Goal: Task Accomplishment & Management: Complete application form

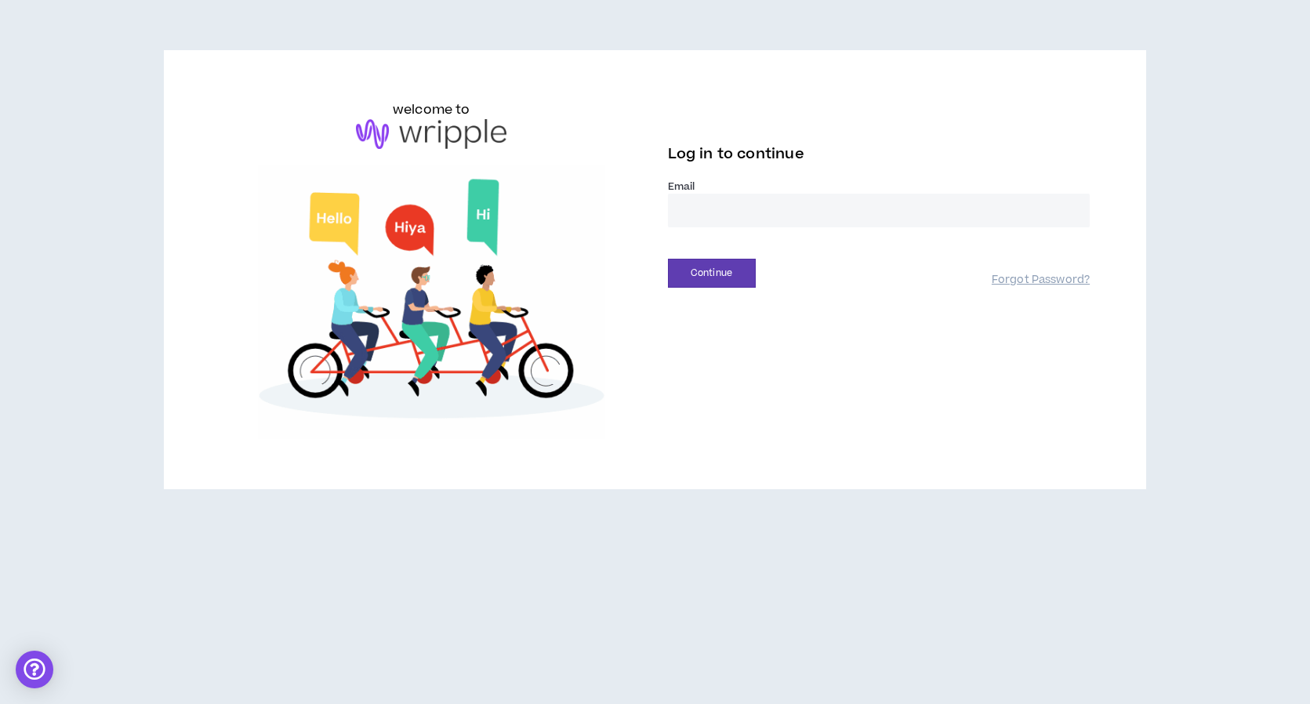
type input "**********"
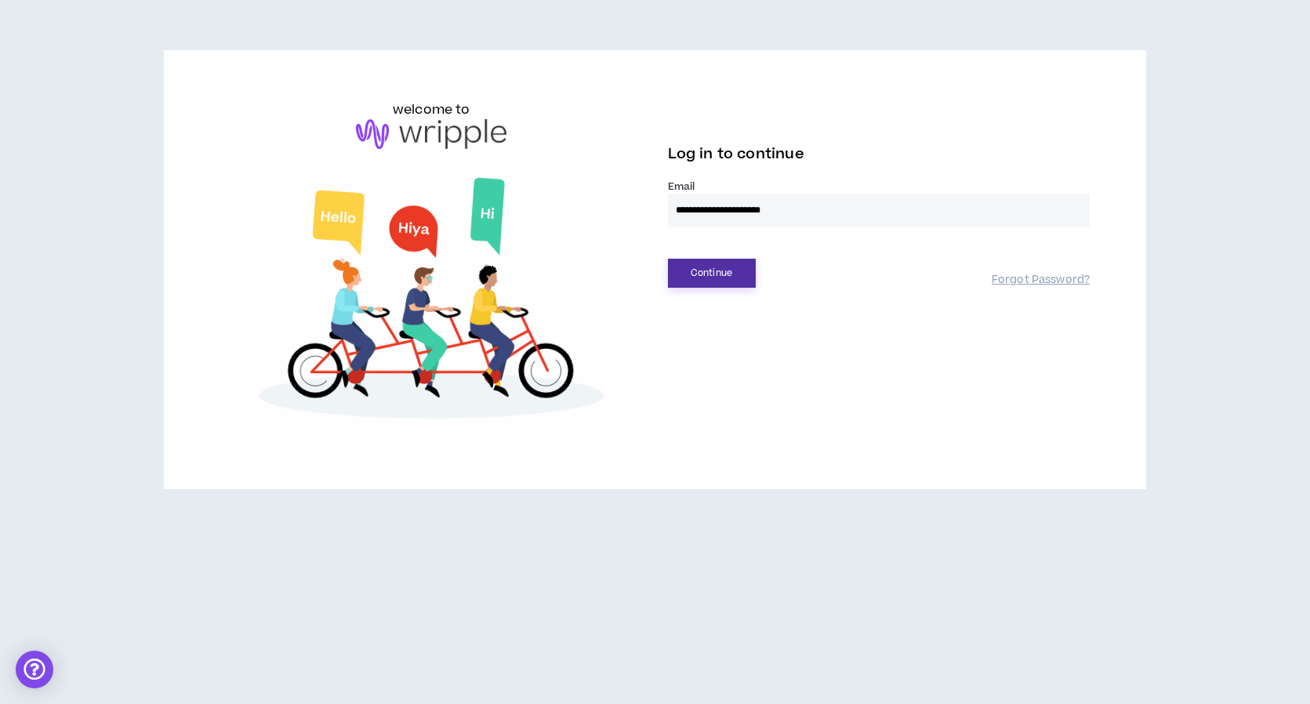
click at [697, 278] on button "Continue" at bounding box center [712, 273] width 88 height 29
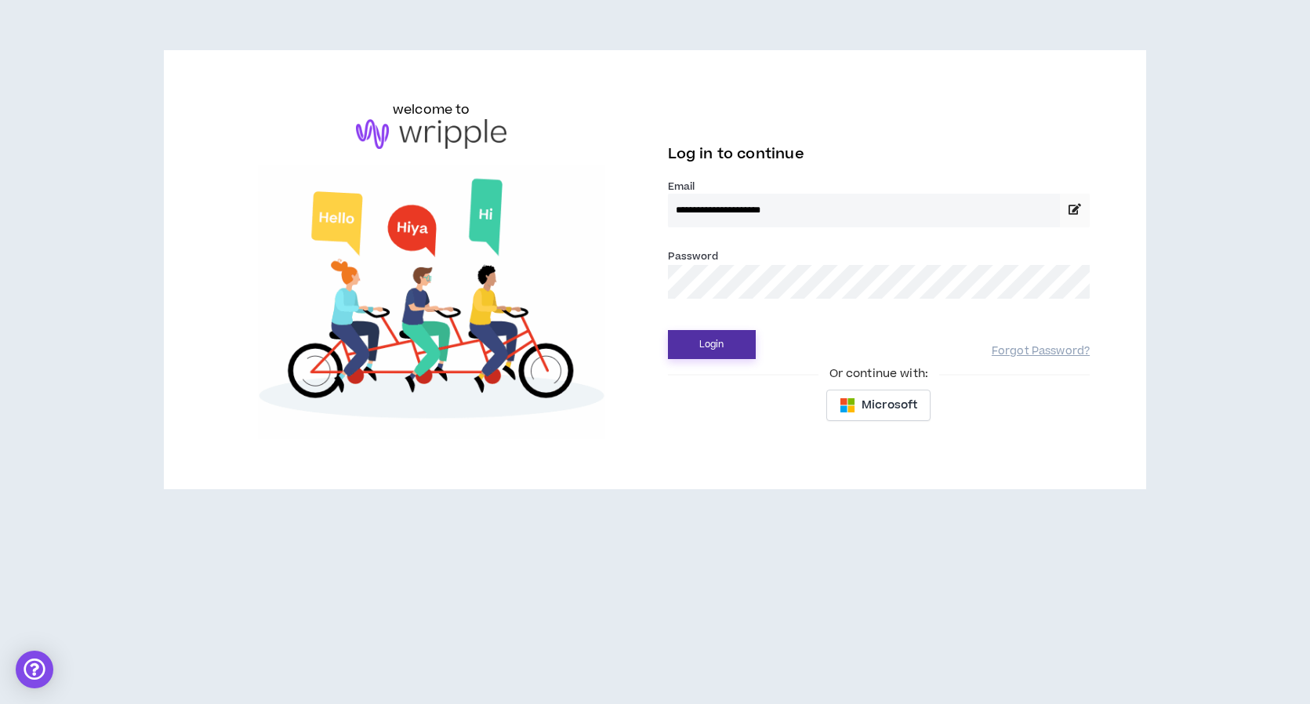
click at [703, 343] on button "Login" at bounding box center [712, 344] width 88 height 29
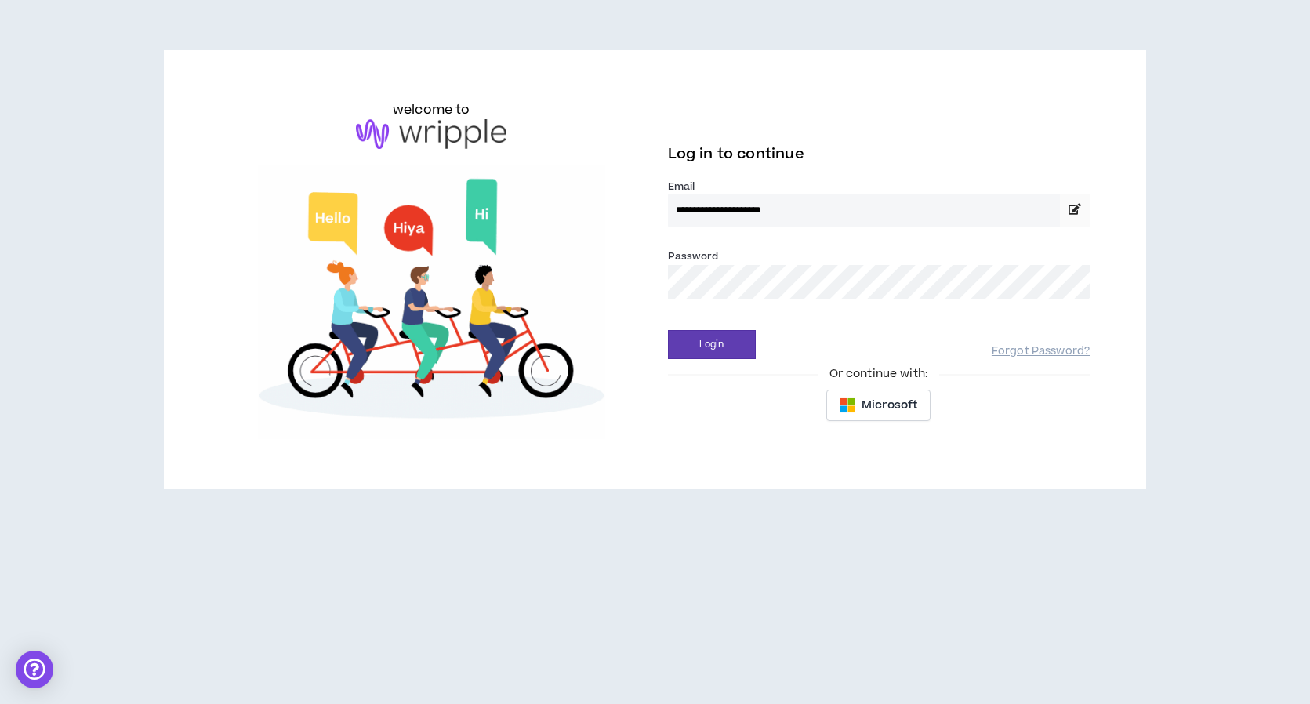
click at [1124, 303] on div "**********" at bounding box center [655, 269] width 983 height 439
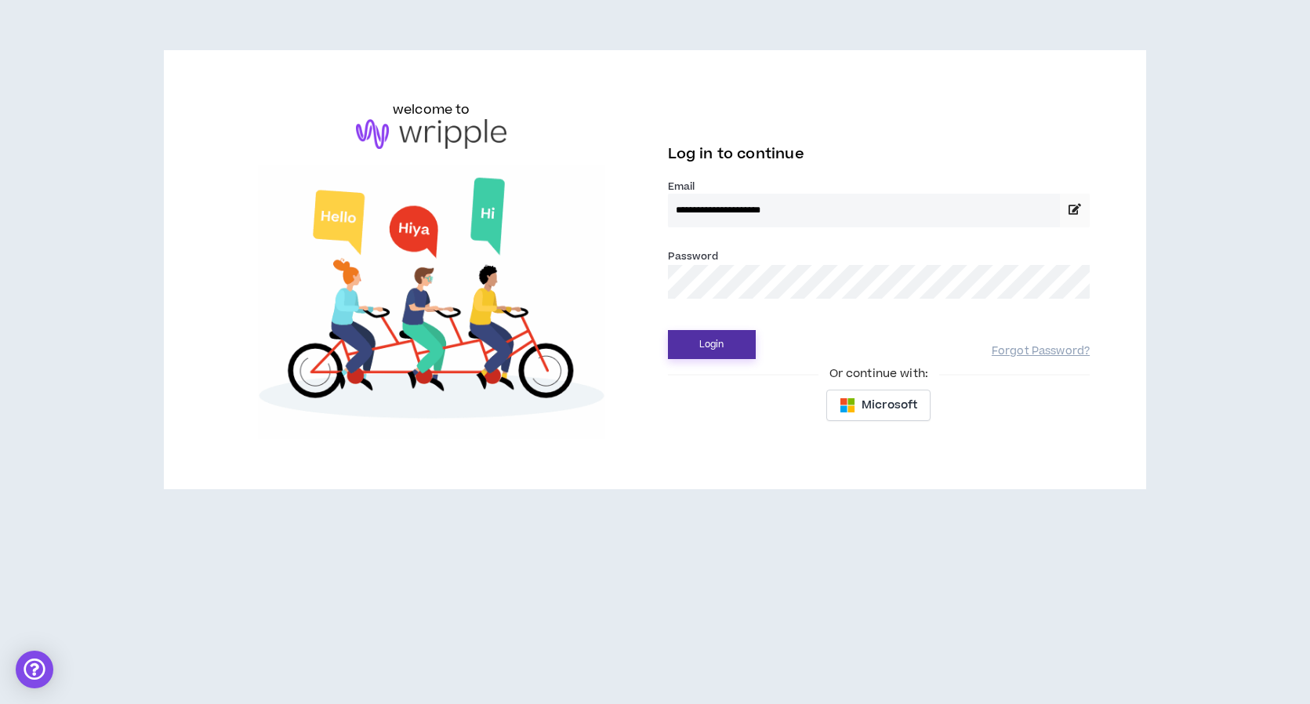
click at [703, 345] on button "Login" at bounding box center [712, 344] width 88 height 29
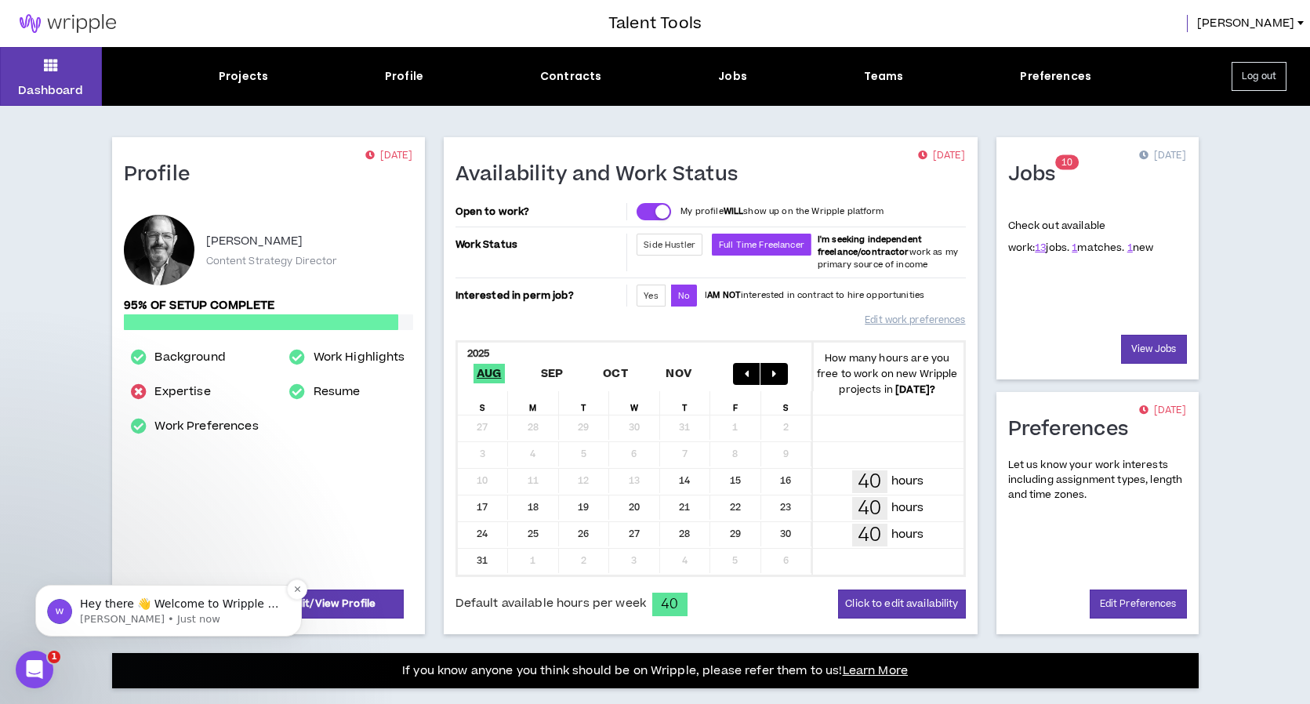
scroll to position [4, 0]
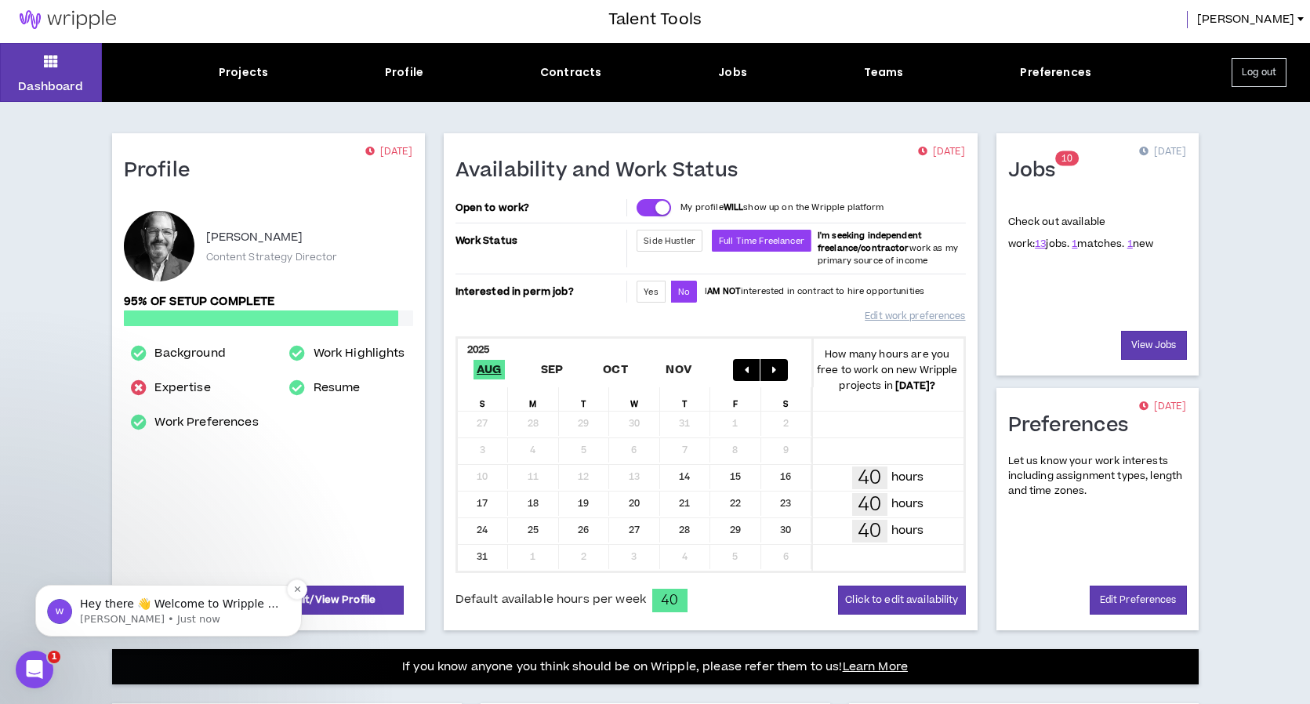
click at [147, 623] on p "[PERSON_NAME] • Just now" at bounding box center [181, 619] width 202 height 14
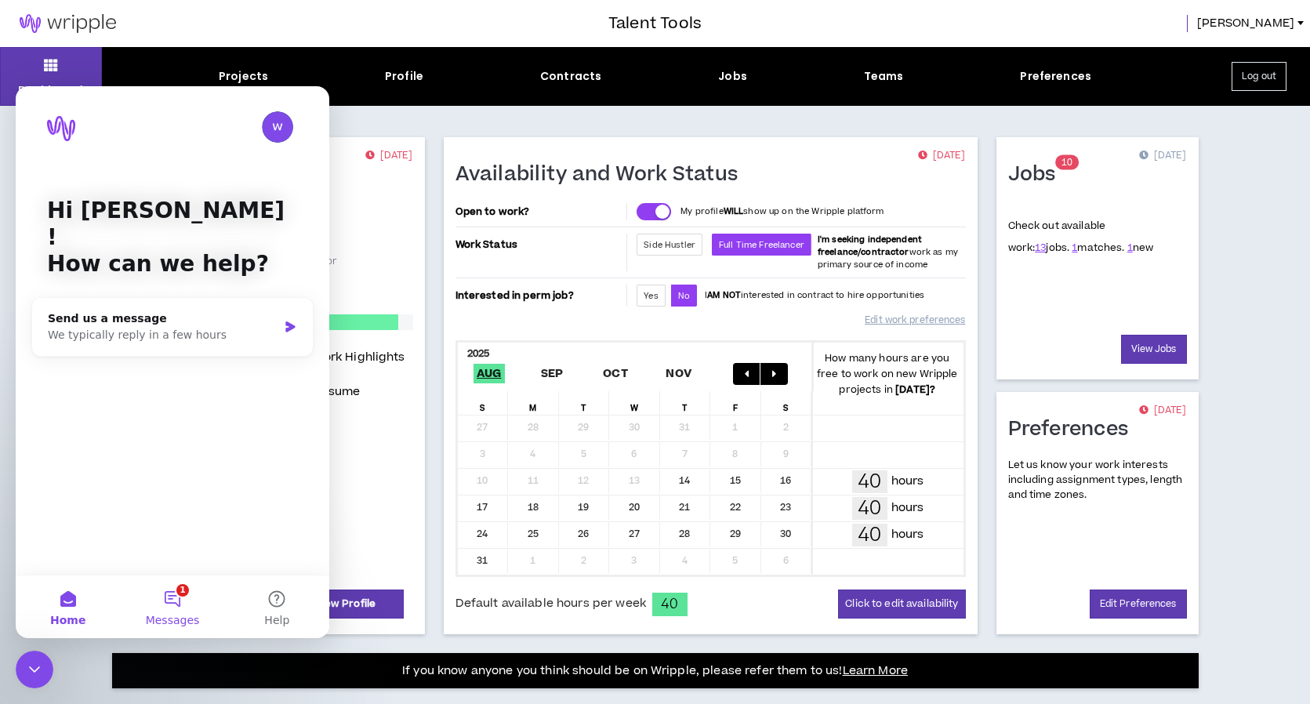
scroll to position [0, 0]
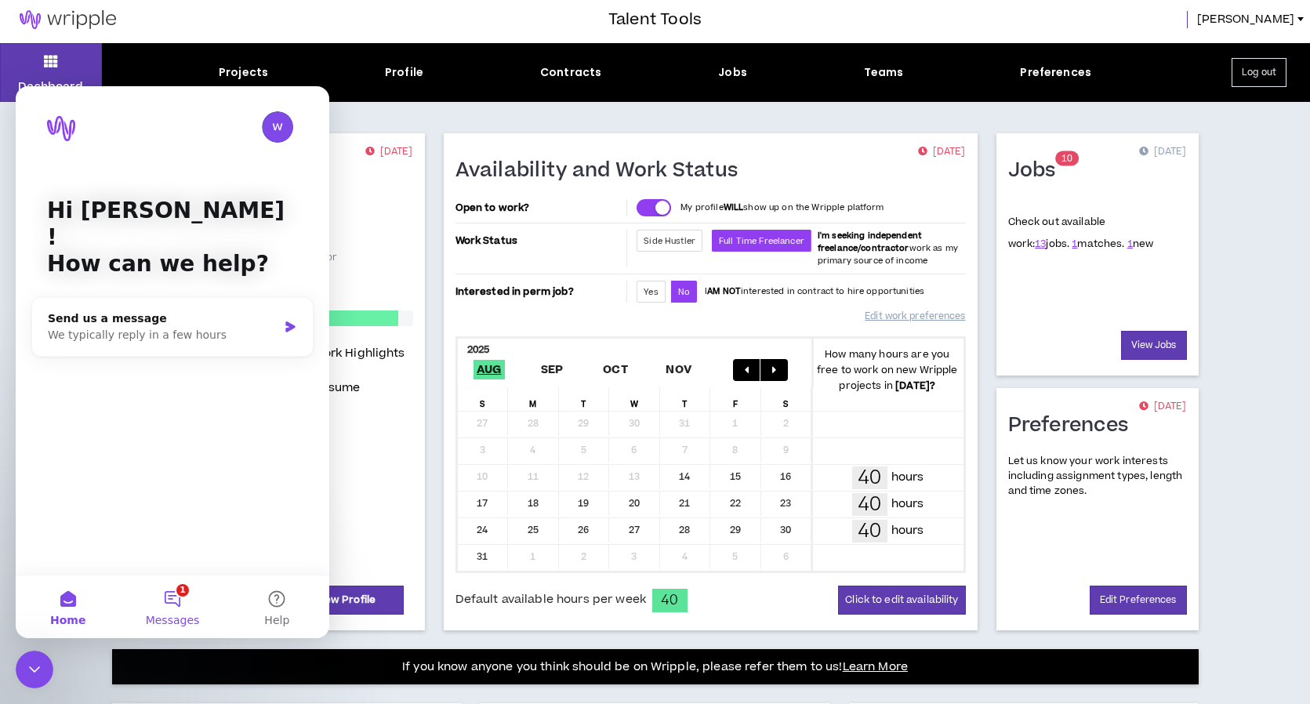
click at [173, 599] on button "1 Messages" at bounding box center [172, 607] width 104 height 63
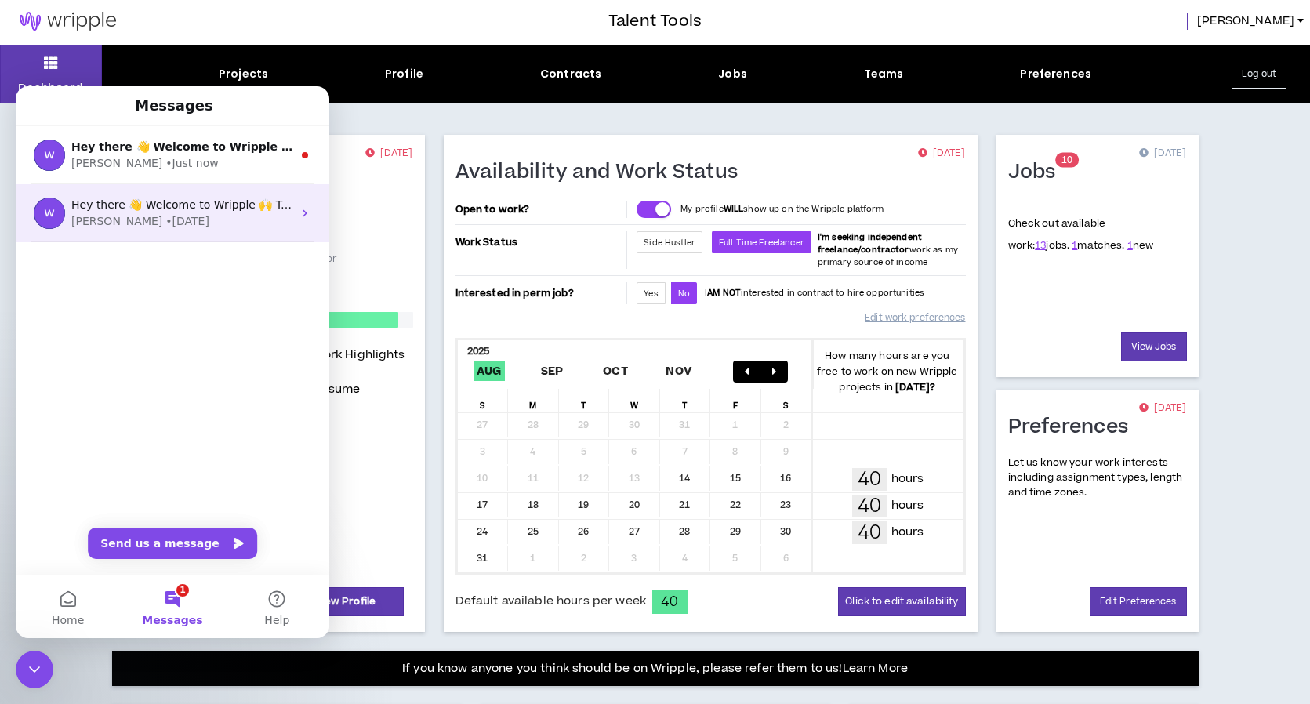
click at [308, 213] on icon "Intercom messenger" at bounding box center [305, 213] width 13 height 13
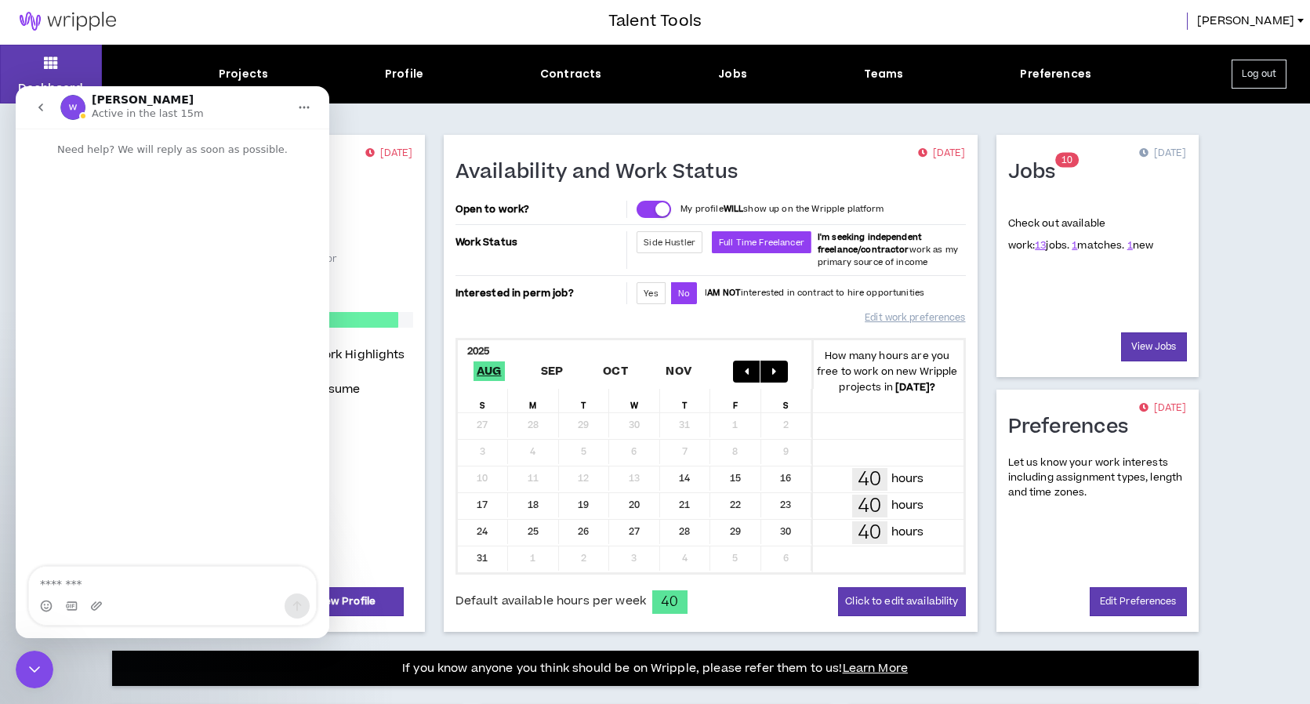
scroll to position [0, 0]
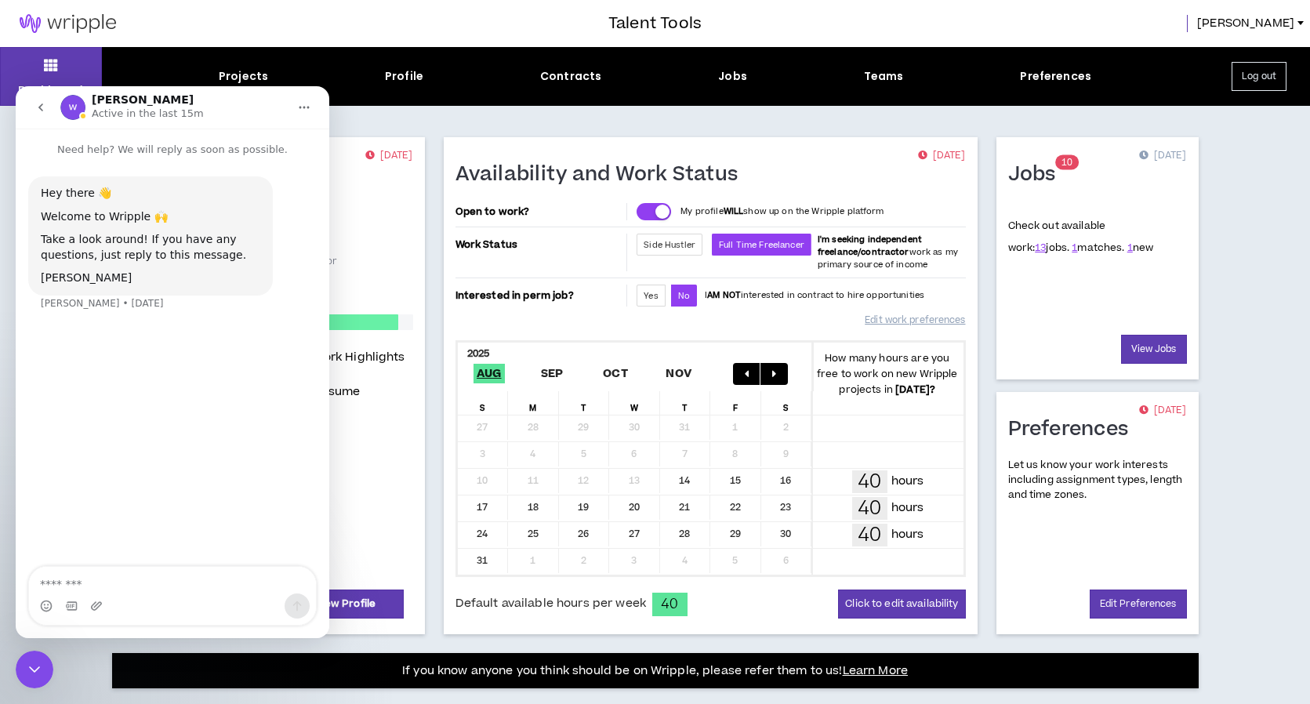
click at [43, 110] on icon "go back" at bounding box center [41, 107] width 13 height 13
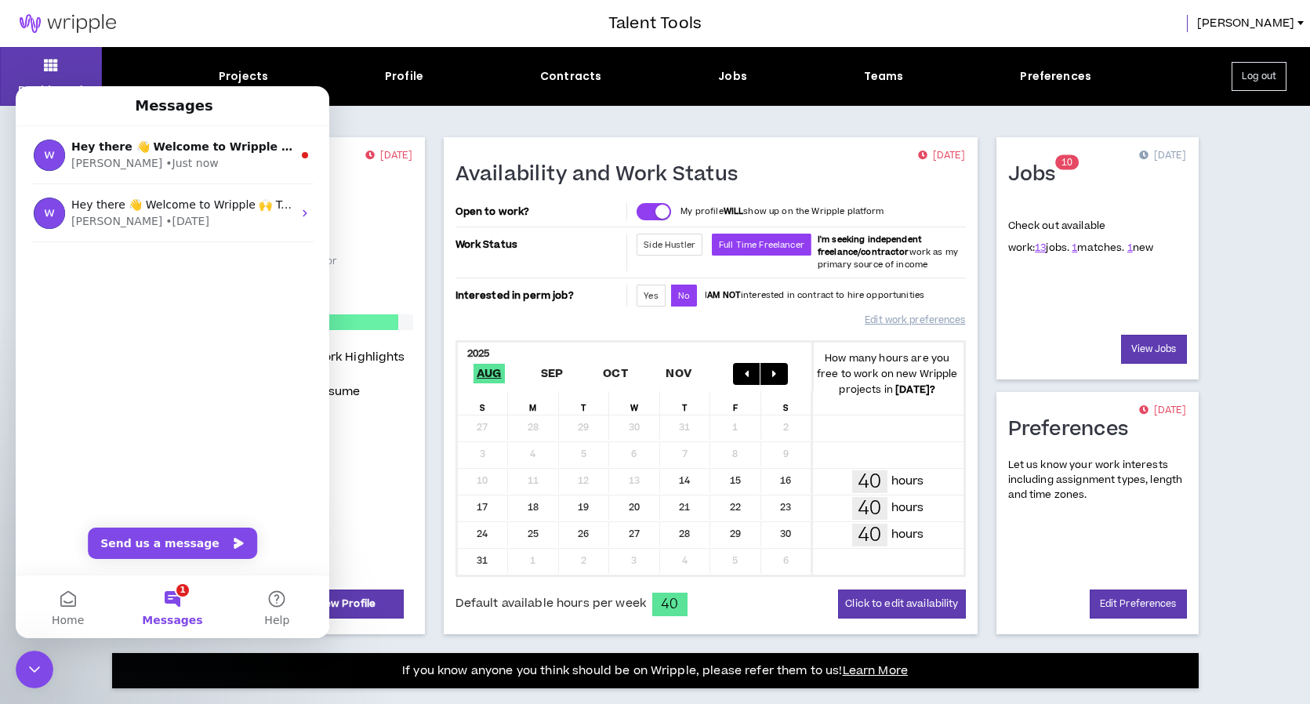
click at [295, 112] on div "Messages" at bounding box center [172, 106] width 293 height 27
click at [469, 530] on div "24" at bounding box center [483, 534] width 51 height 24
click at [255, 75] on div "Projects" at bounding box center [243, 76] width 49 height 16
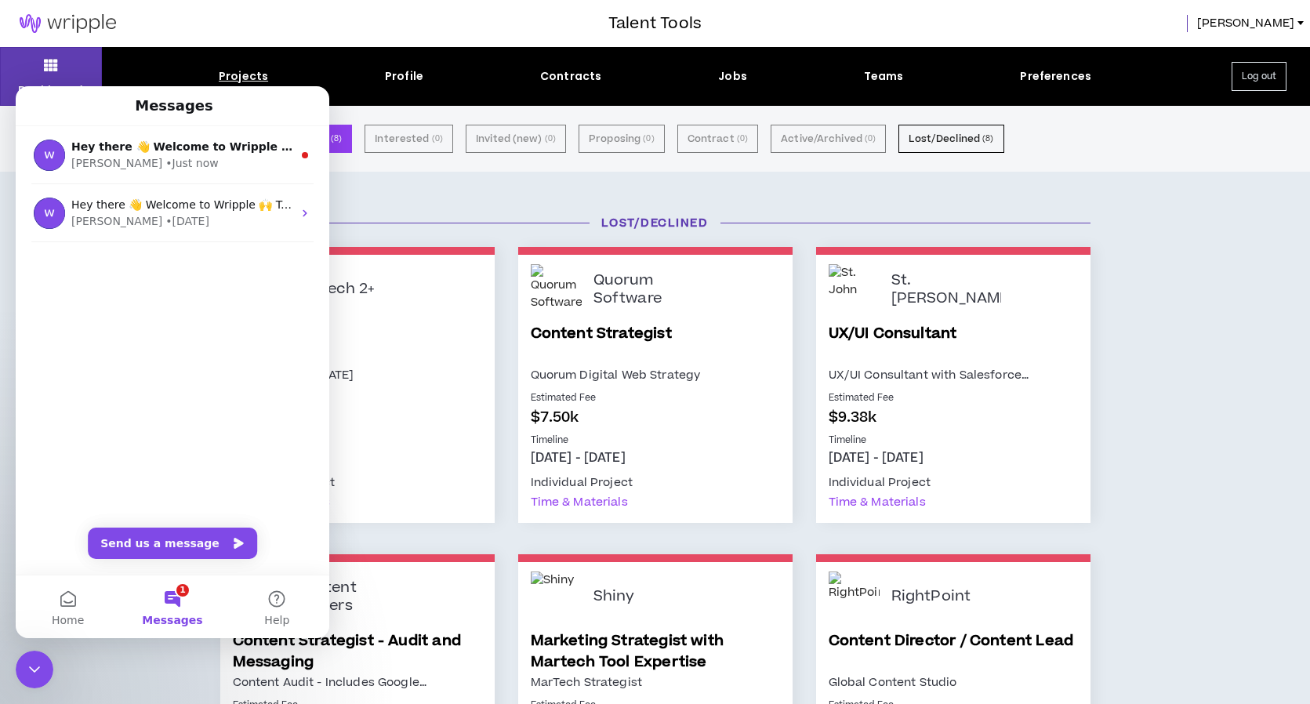
click at [176, 602] on button "1 Messages" at bounding box center [172, 607] width 104 height 63
click at [39, 671] on icon "Close Intercom Messenger" at bounding box center [34, 669] width 19 height 19
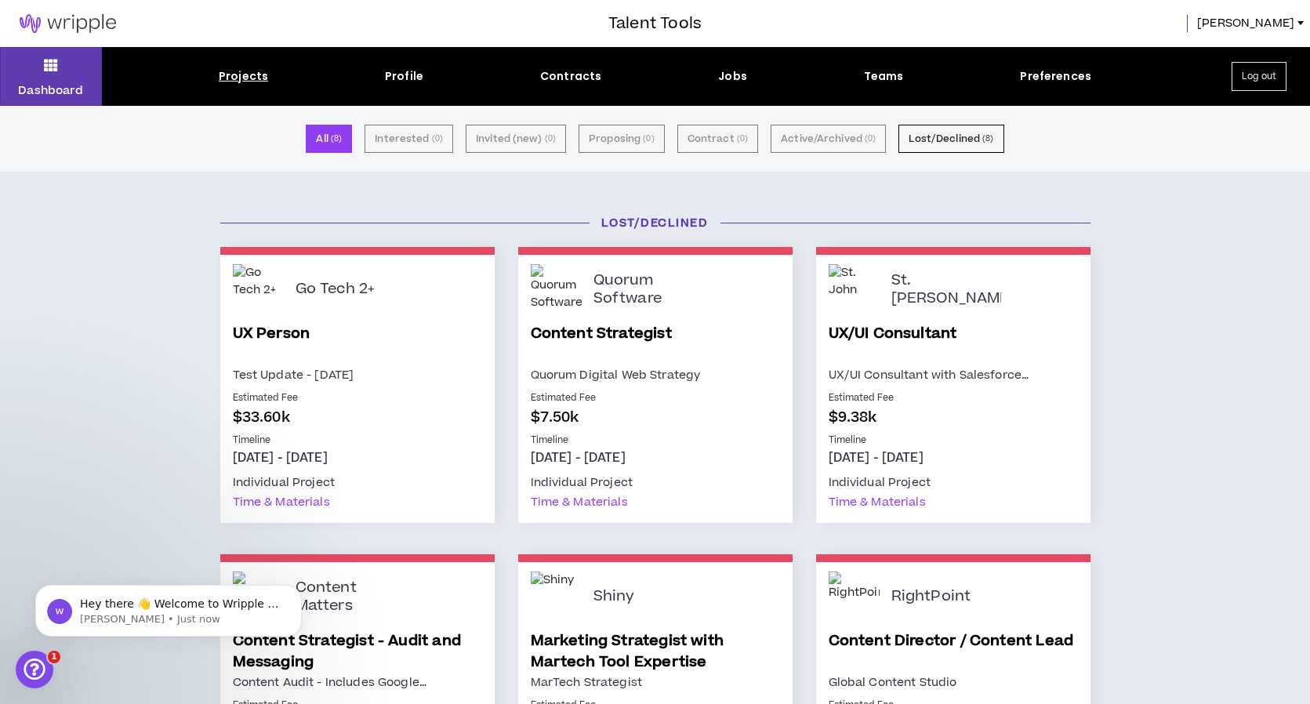
click at [591, 334] on link "Content Strategist" at bounding box center [655, 344] width 249 height 42
click at [341, 143] on small "( 8 )" at bounding box center [336, 139] width 11 height 14
click at [237, 73] on div "Projects" at bounding box center [243, 76] width 49 height 16
click at [737, 73] on div "Jobs" at bounding box center [732, 76] width 29 height 16
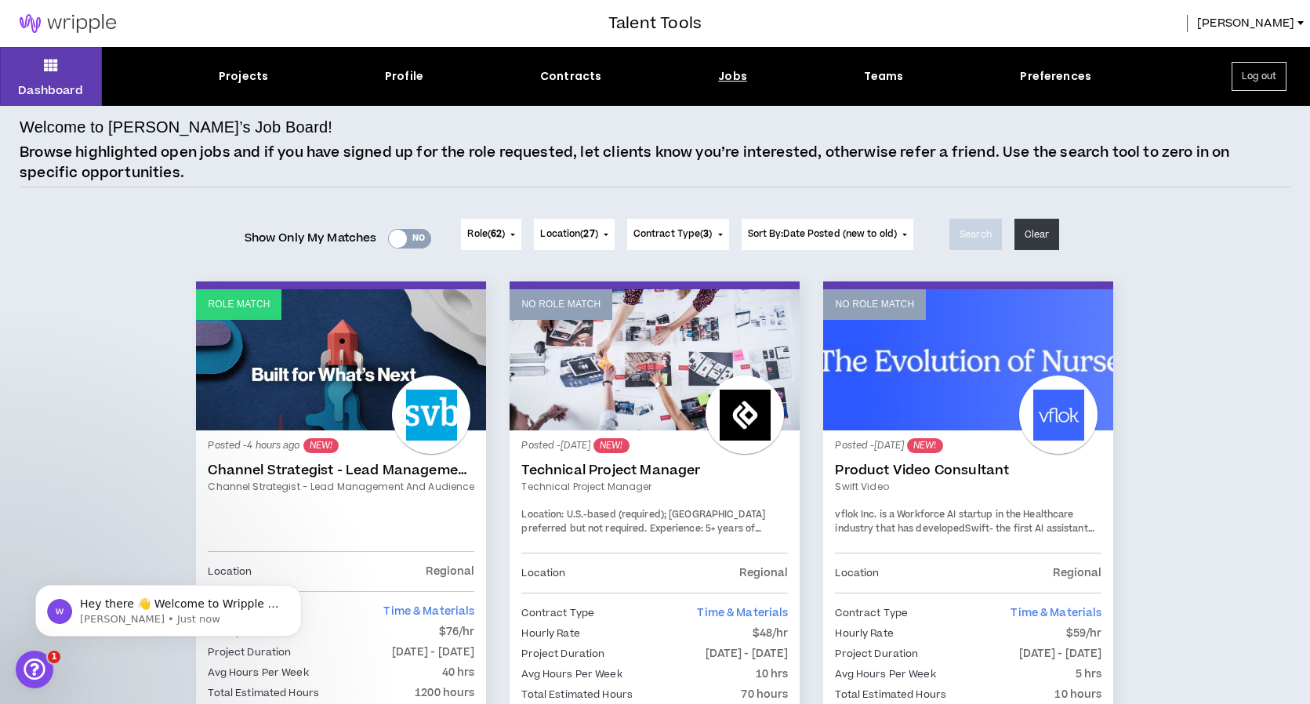
click at [427, 238] on div "Yes No" at bounding box center [409, 239] width 43 height 20
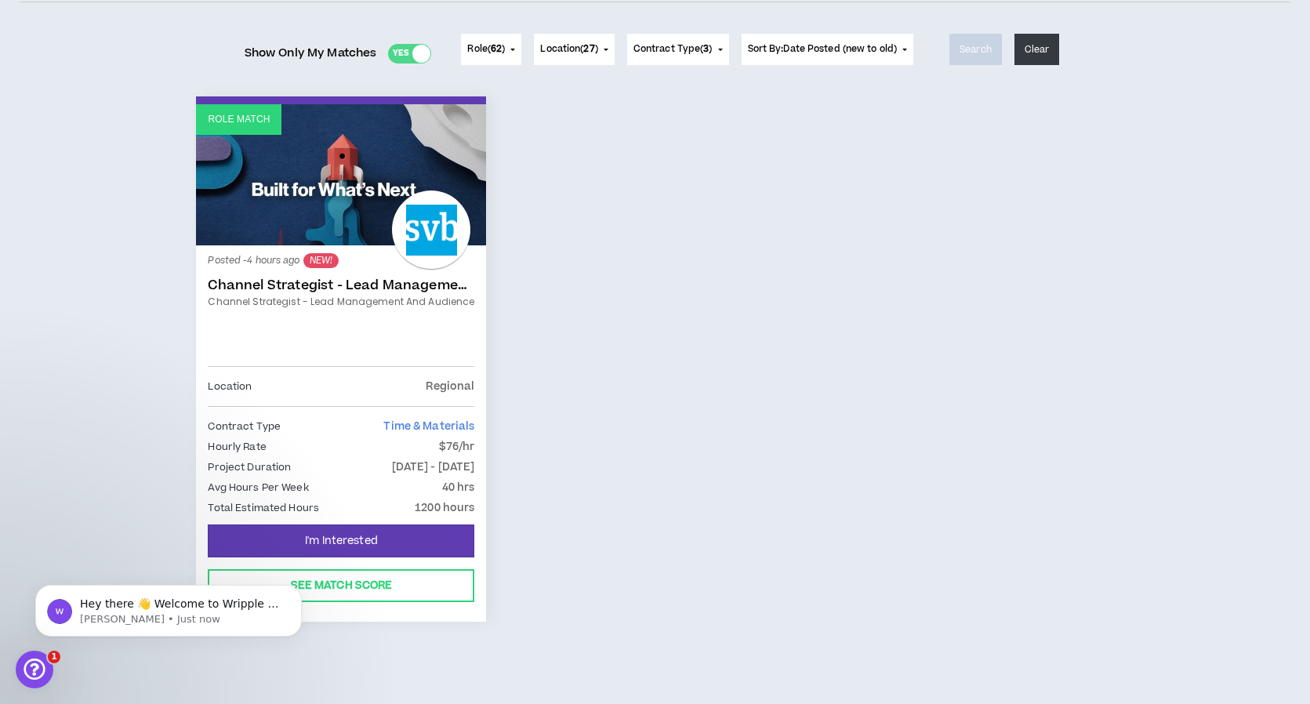
scroll to position [184, 0]
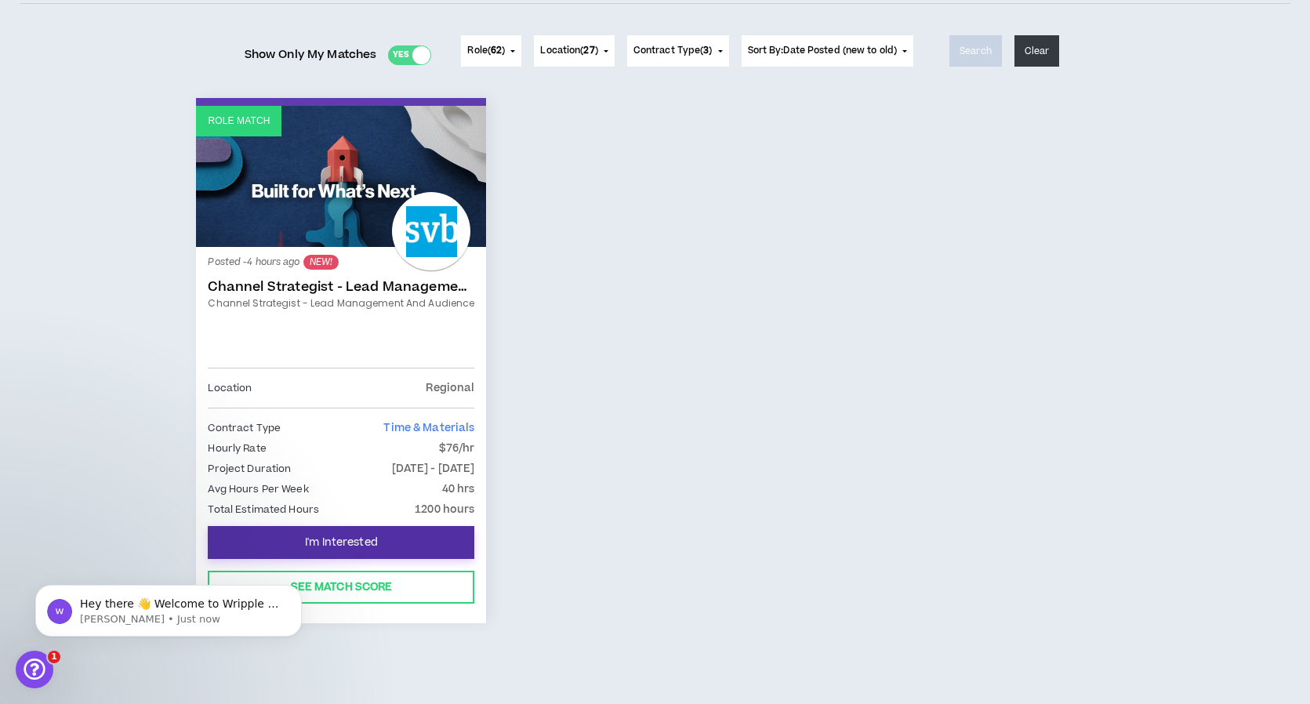
click at [405, 542] on button "I'm Interested" at bounding box center [341, 542] width 267 height 33
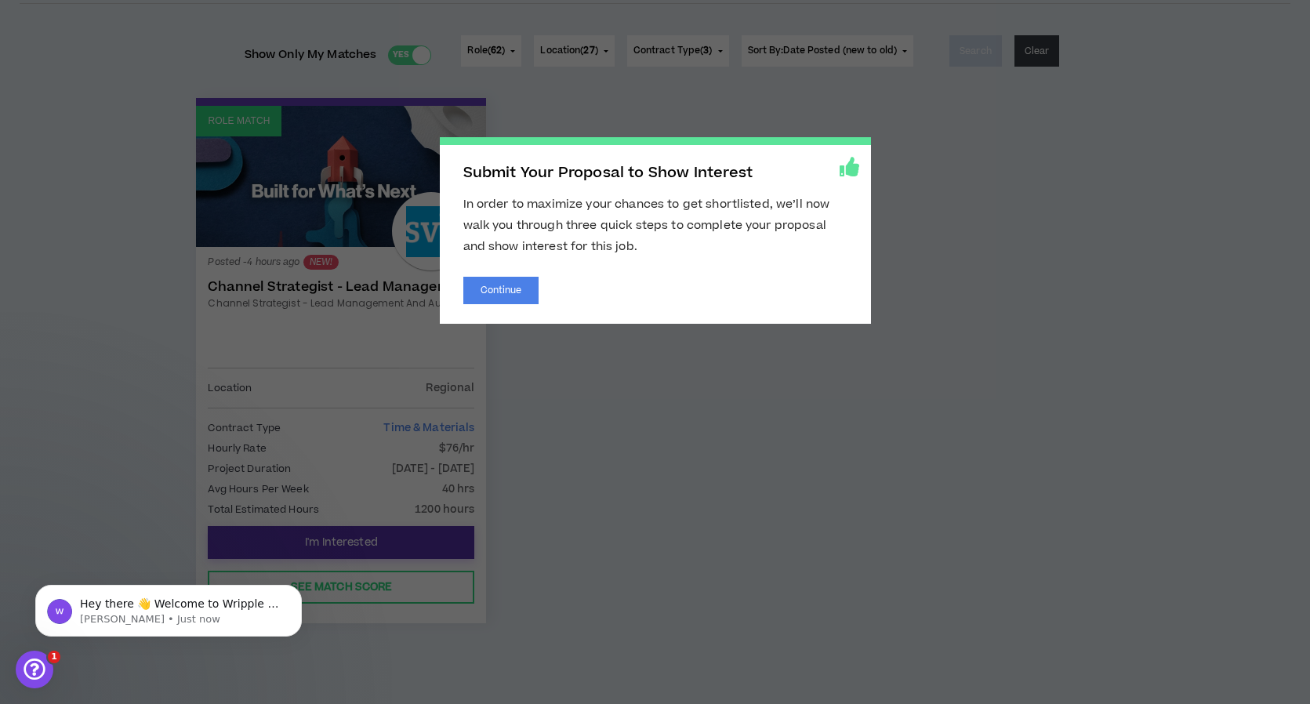
scroll to position [184, 1]
click at [514, 294] on button "Continue" at bounding box center [501, 290] width 76 height 27
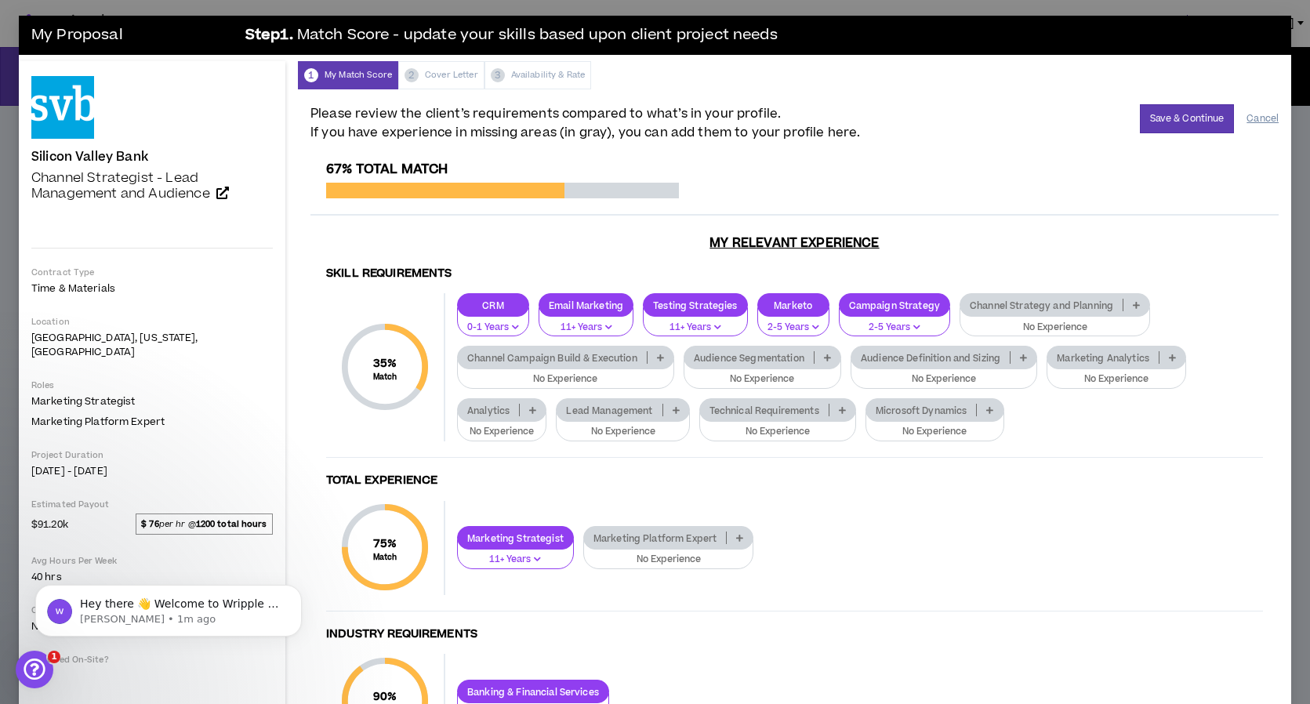
click at [1270, 117] on button "Cancel" at bounding box center [1263, 118] width 32 height 27
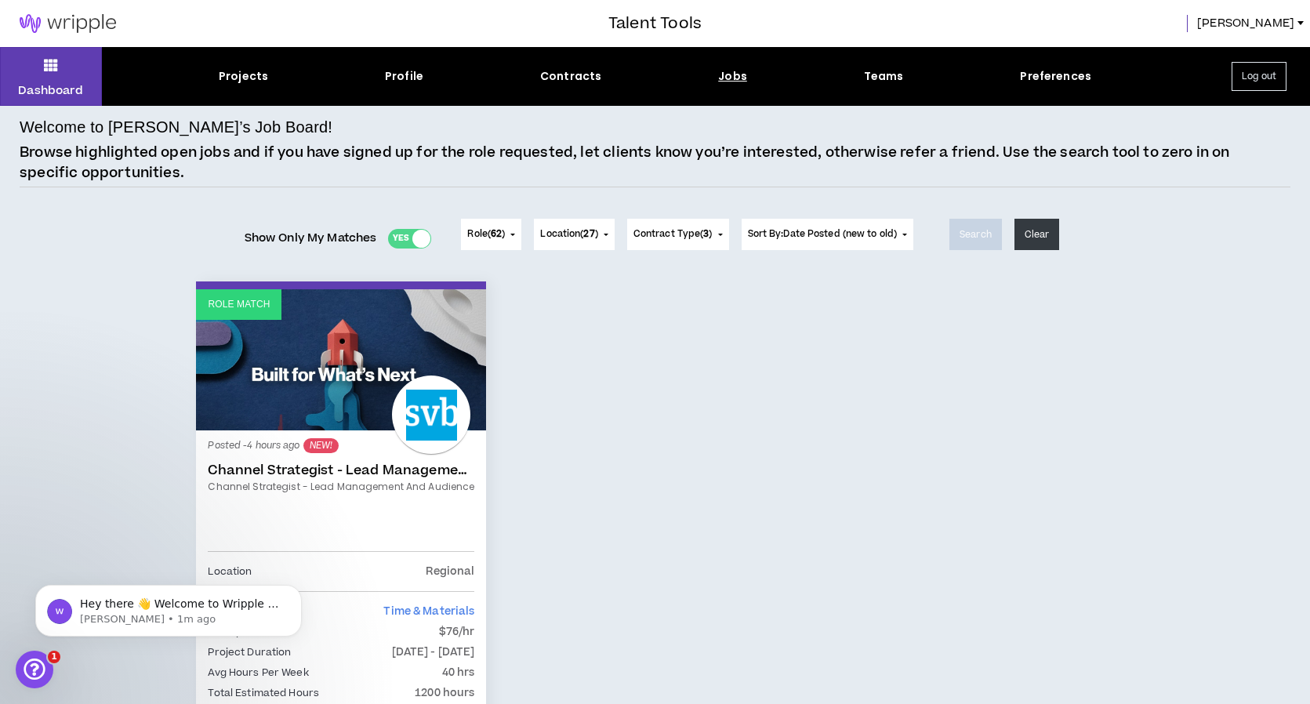
click at [380, 470] on link "Channel Strategist - Lead Management and Audience" at bounding box center [341, 471] width 267 height 16
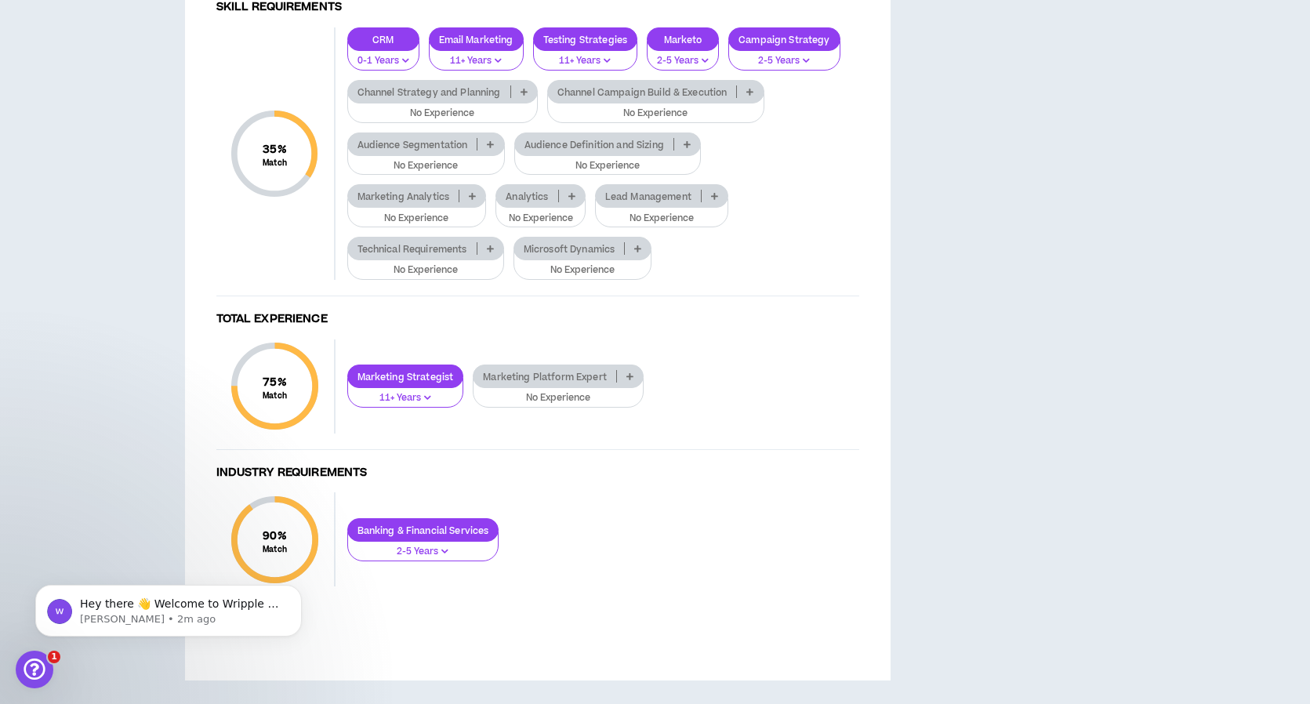
scroll to position [1827, 0]
click at [518, 98] on p at bounding box center [524, 91] width 26 height 13
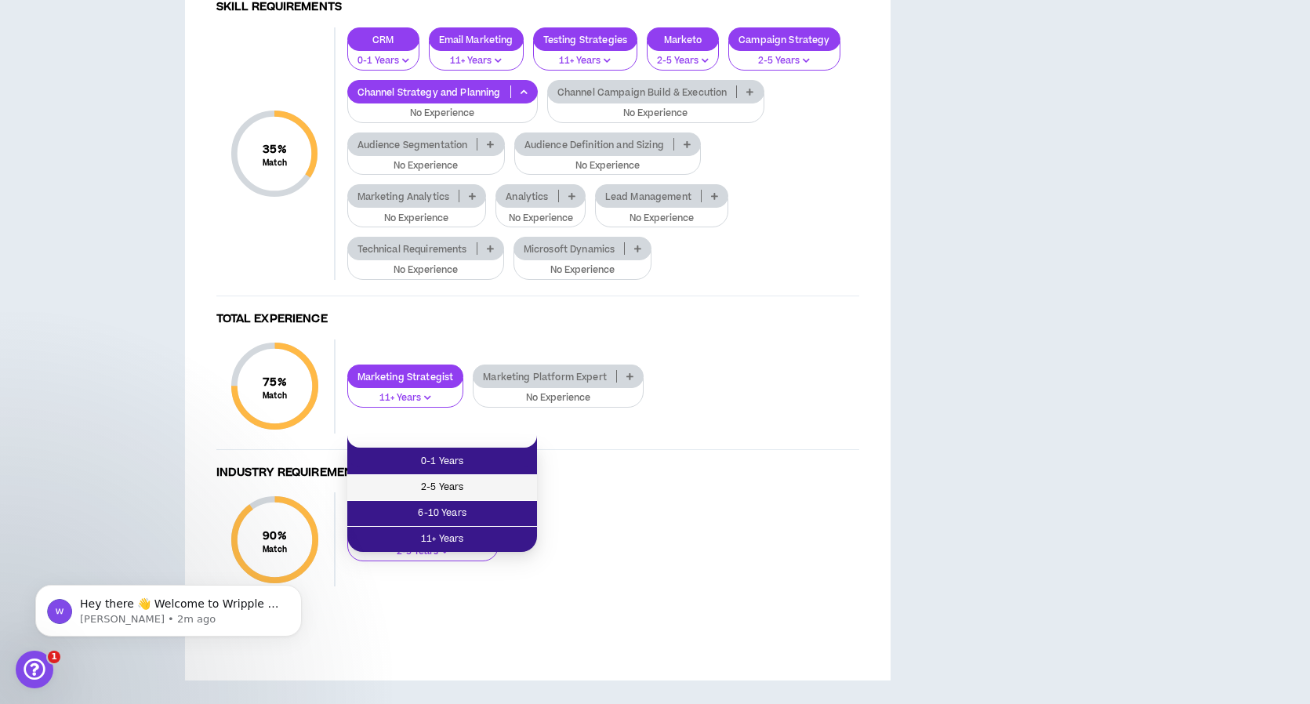
click at [458, 479] on span "2-5 Years" at bounding box center [442, 487] width 171 height 17
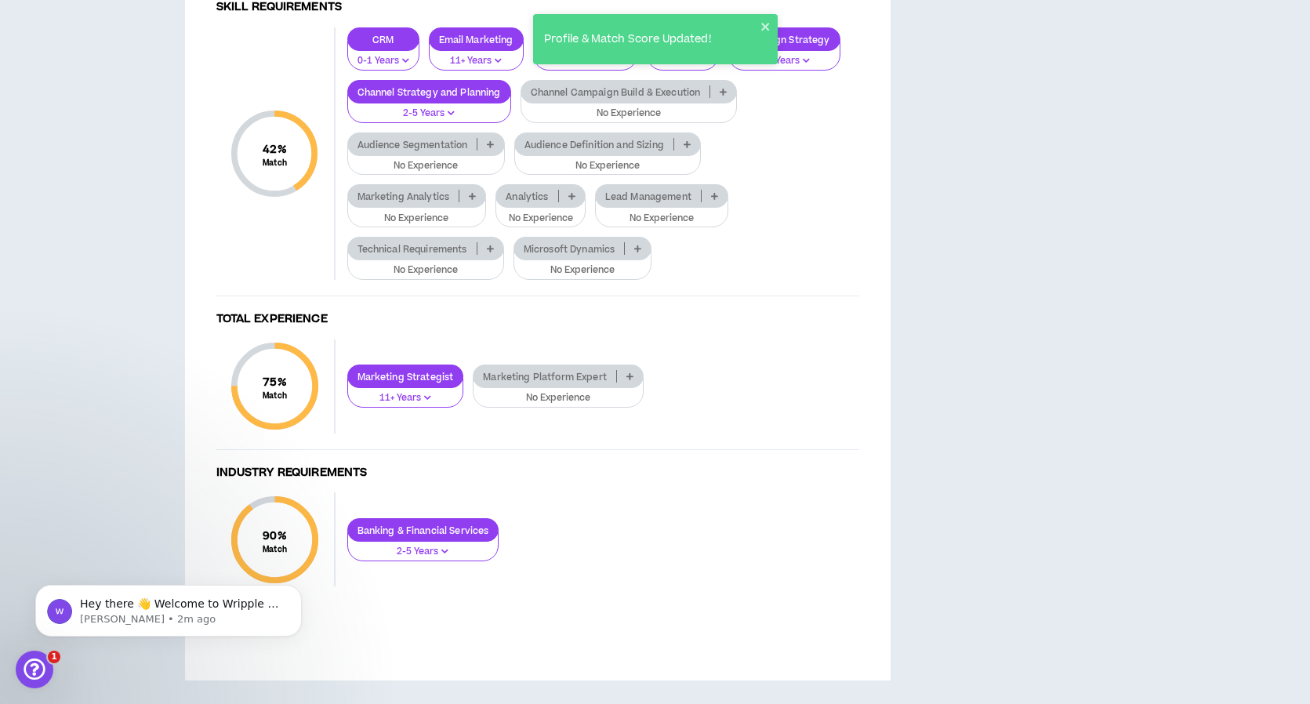
click at [731, 98] on p at bounding box center [724, 91] width 26 height 13
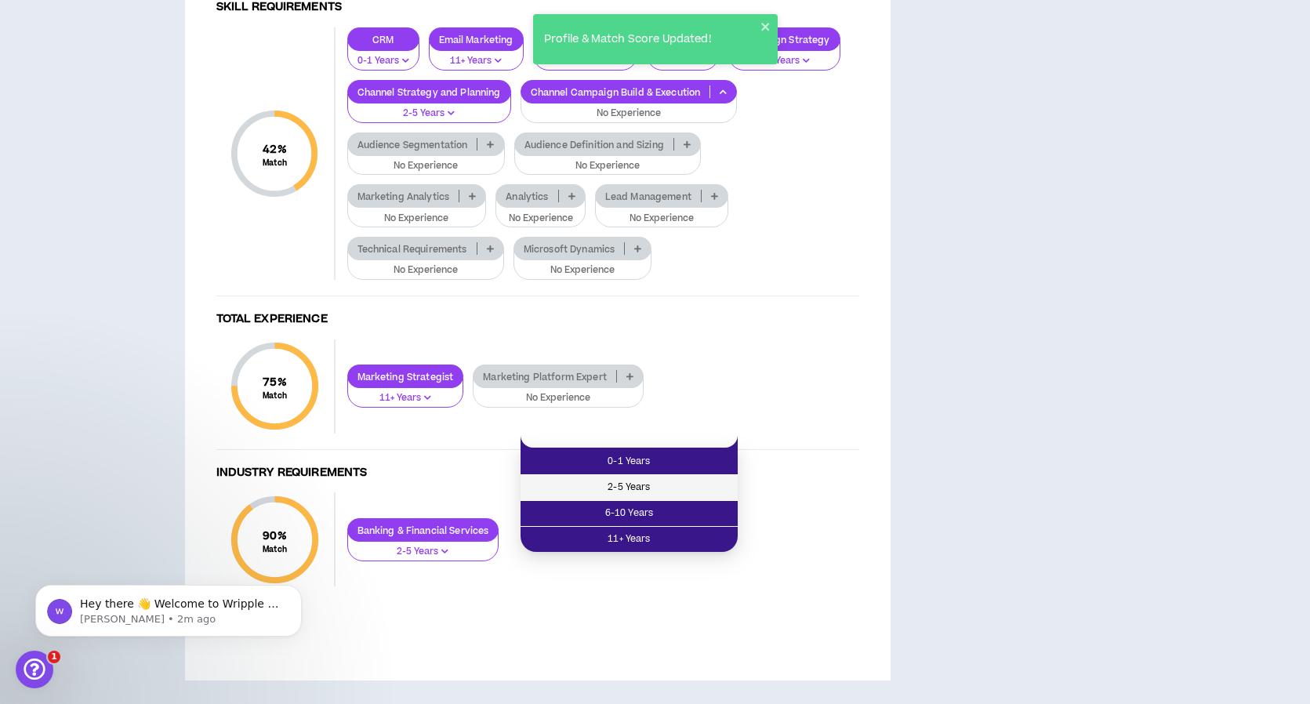
click at [621, 479] on span "2-5 Years" at bounding box center [629, 487] width 198 height 17
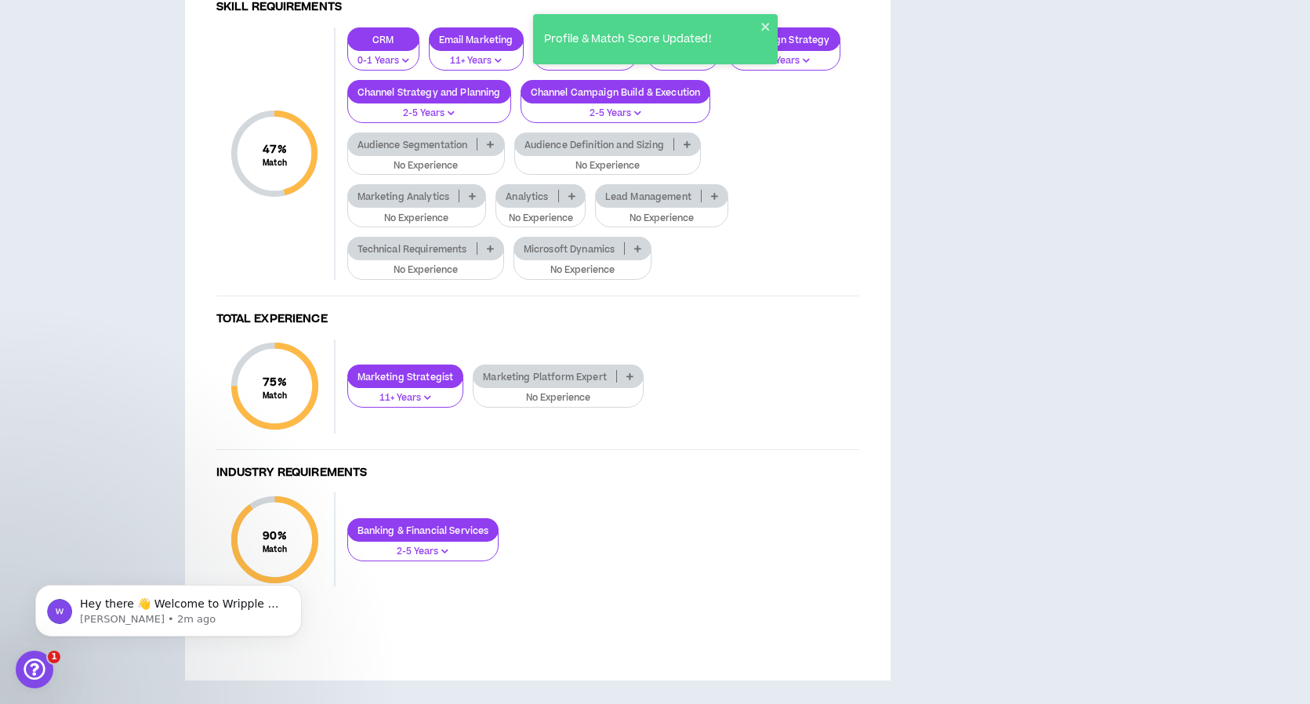
click at [479, 151] on p at bounding box center [491, 144] width 26 height 13
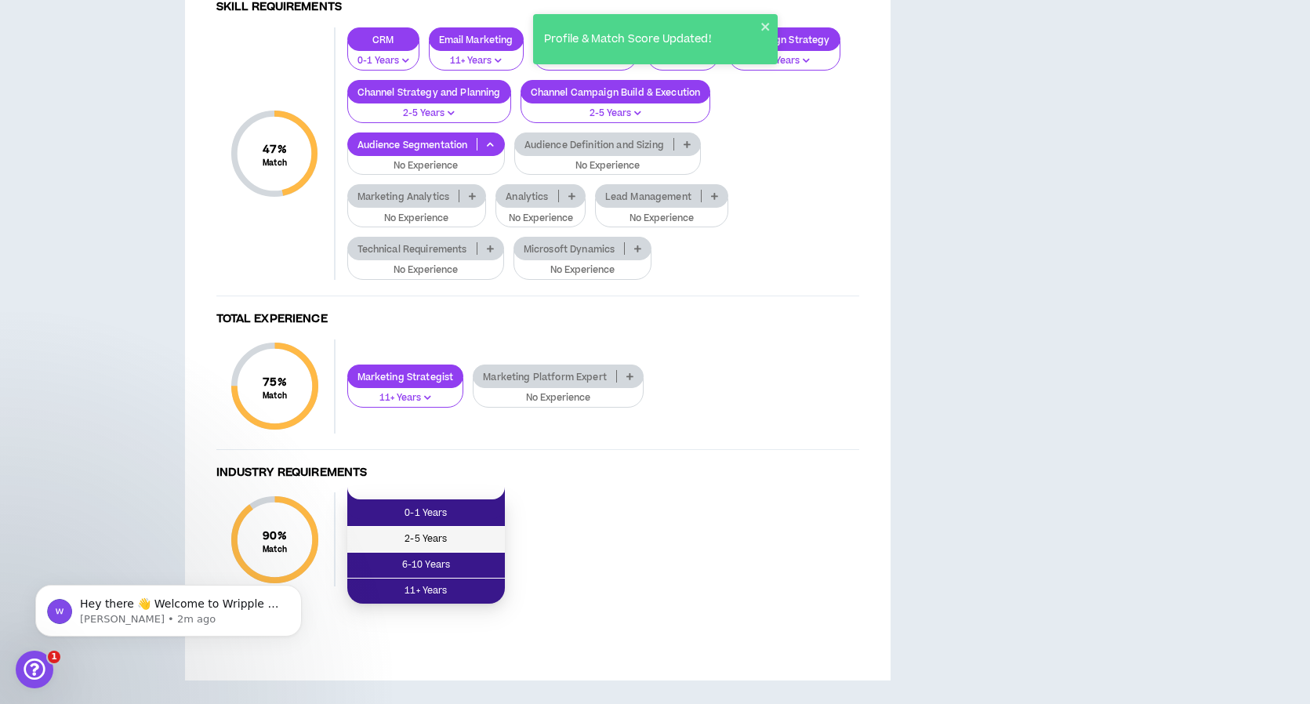
click at [441, 531] on span "2-5 Years" at bounding box center [426, 539] width 139 height 17
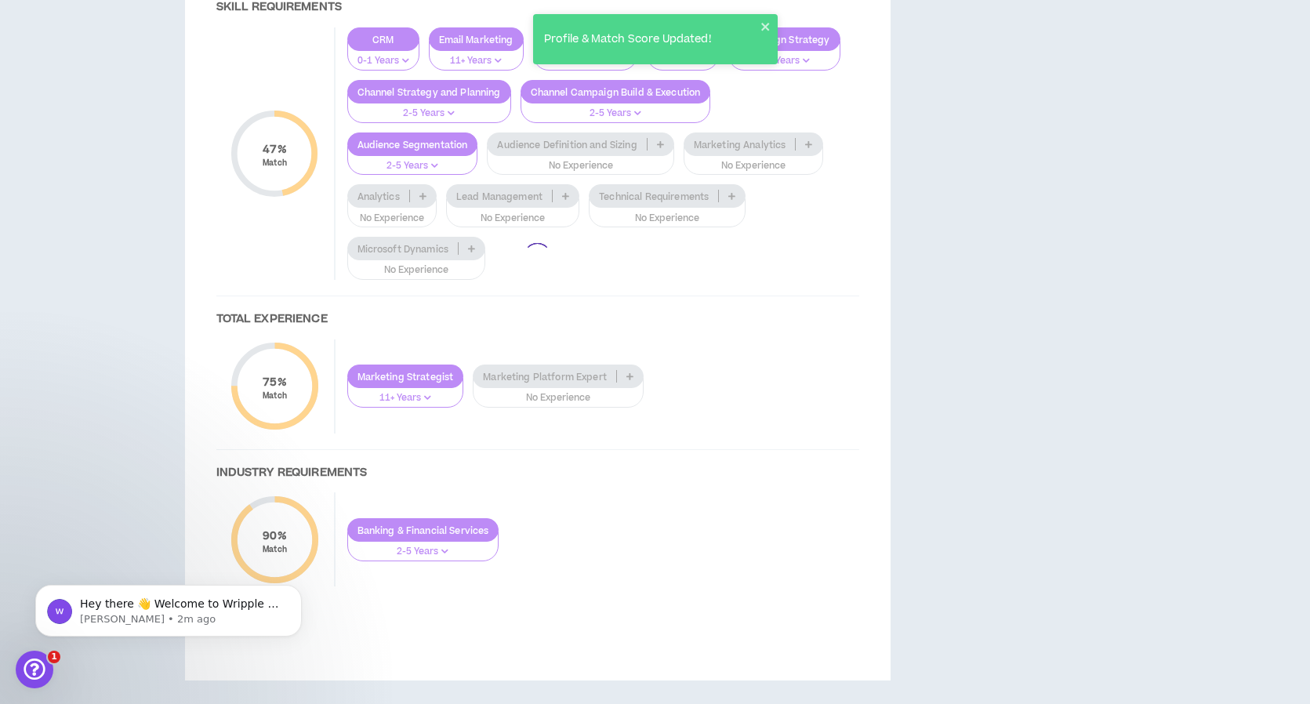
scroll to position [1808, 1]
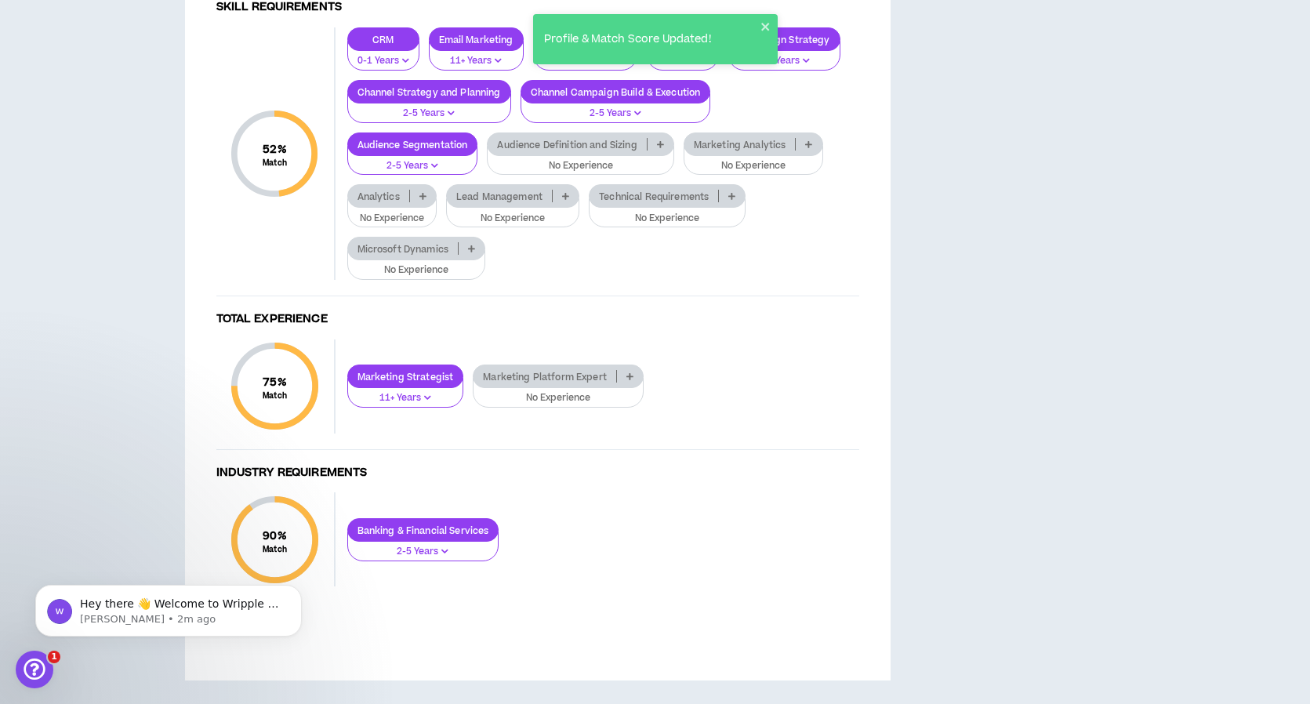
click at [435, 169] on icon "button" at bounding box center [434, 166] width 7 height 8
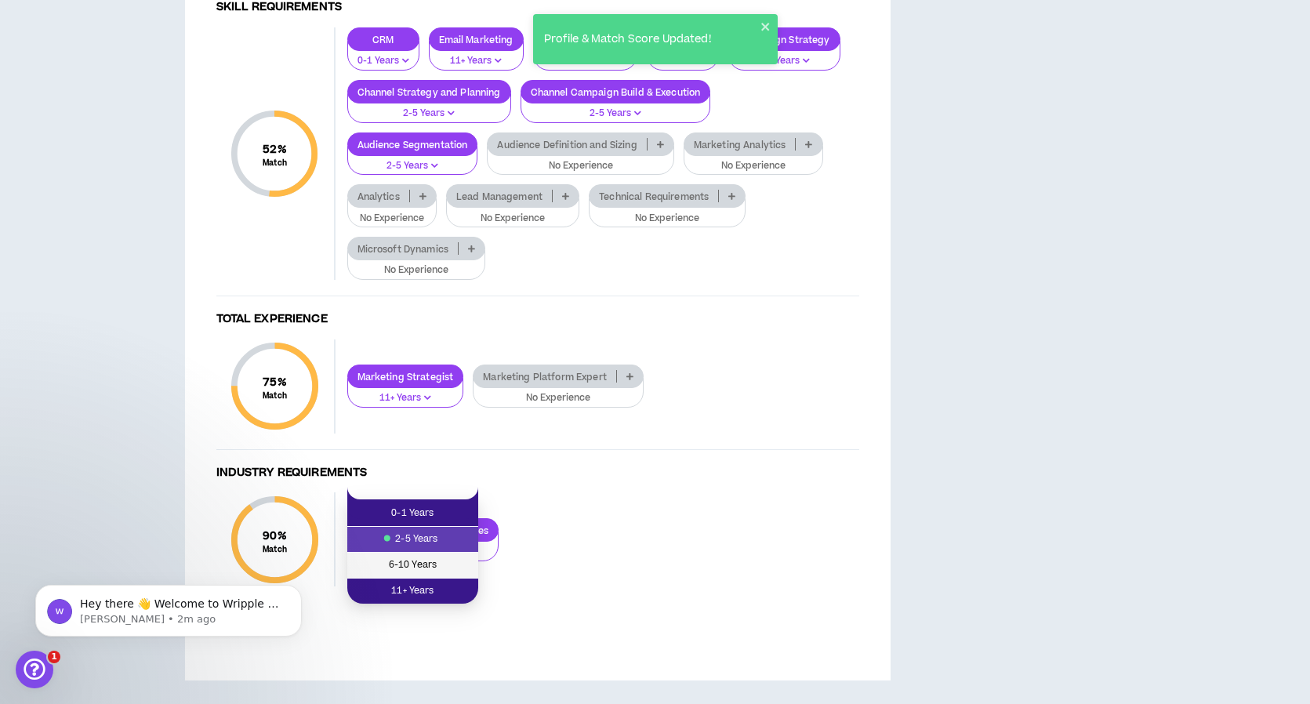
click at [416, 557] on span "6-10 Years" at bounding box center [413, 565] width 112 height 17
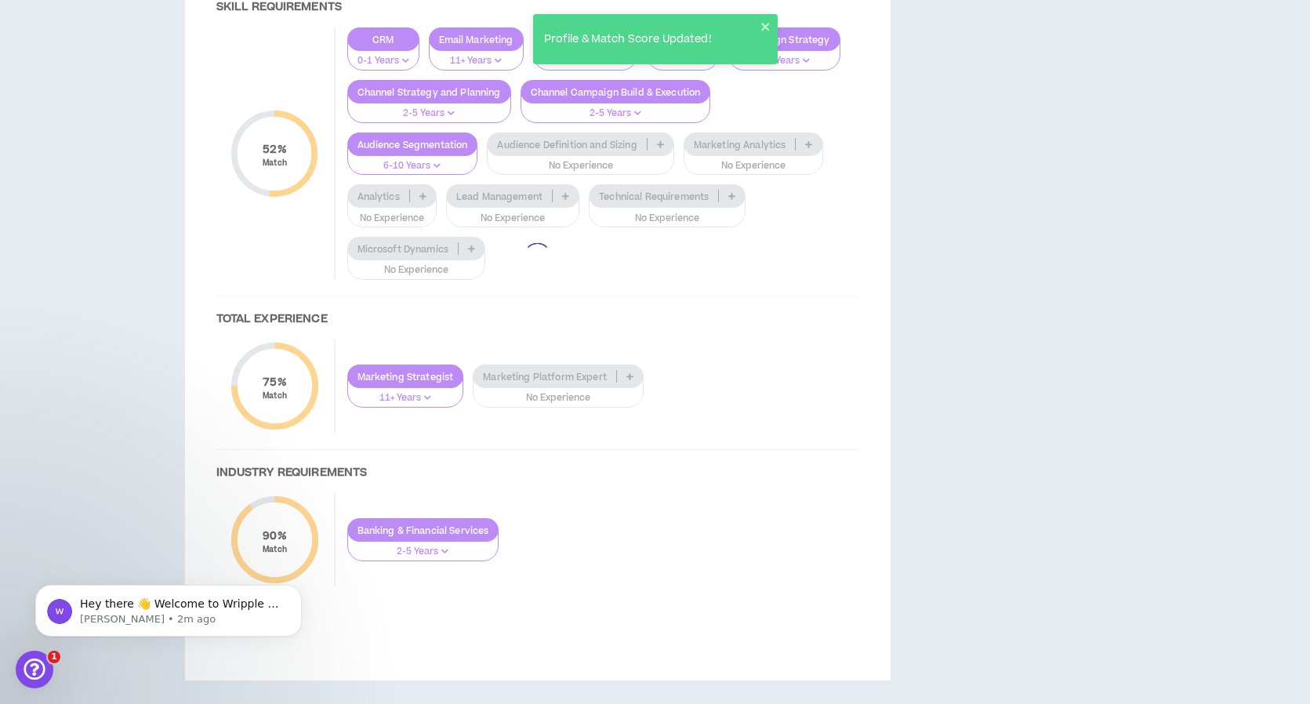
scroll to position [1794, 1]
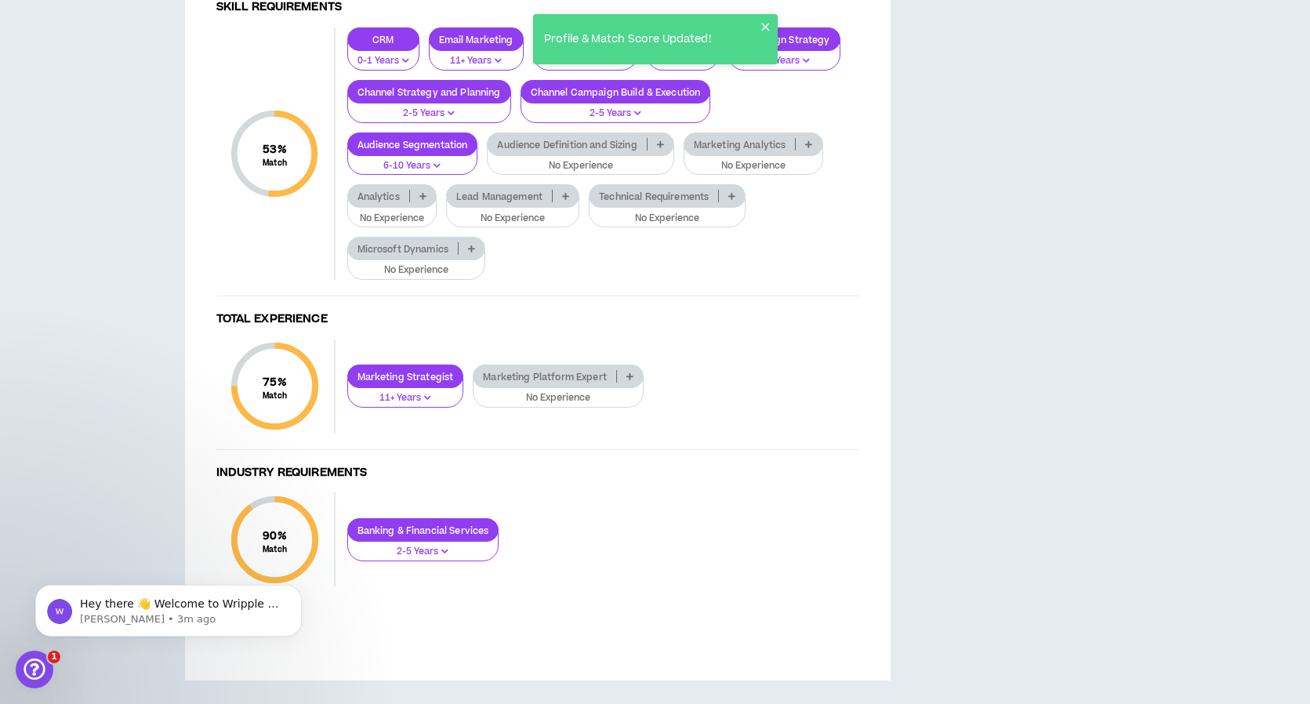
click at [758, 173] on p "No Experience" at bounding box center [753, 166] width 119 height 14
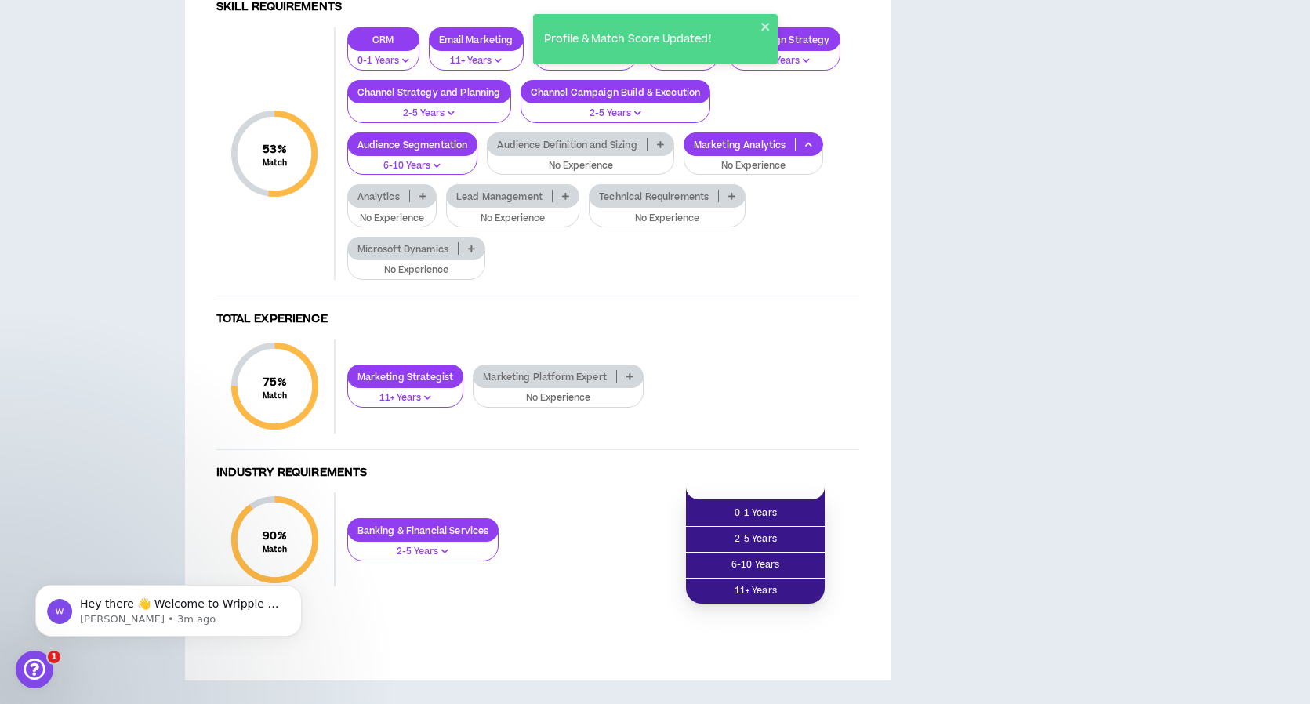
scroll to position [1791, 1]
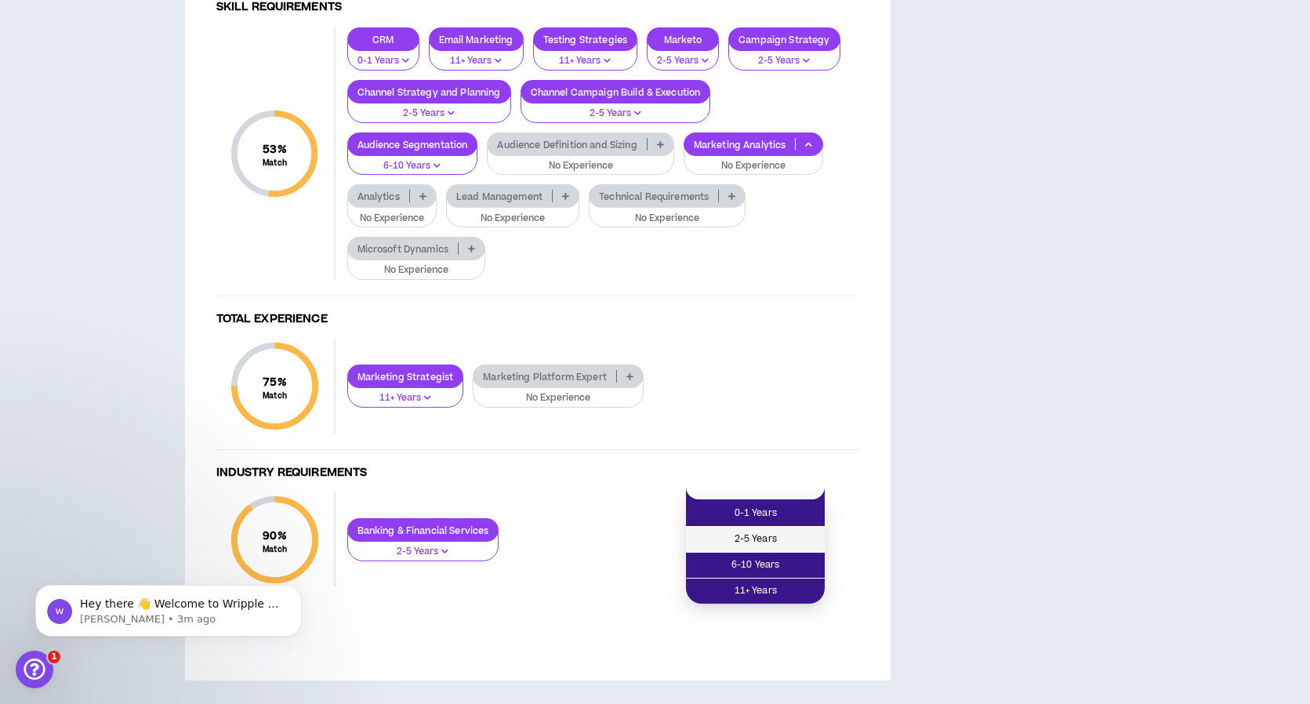
click at [737, 531] on span "2-5 Years" at bounding box center [756, 539] width 120 height 17
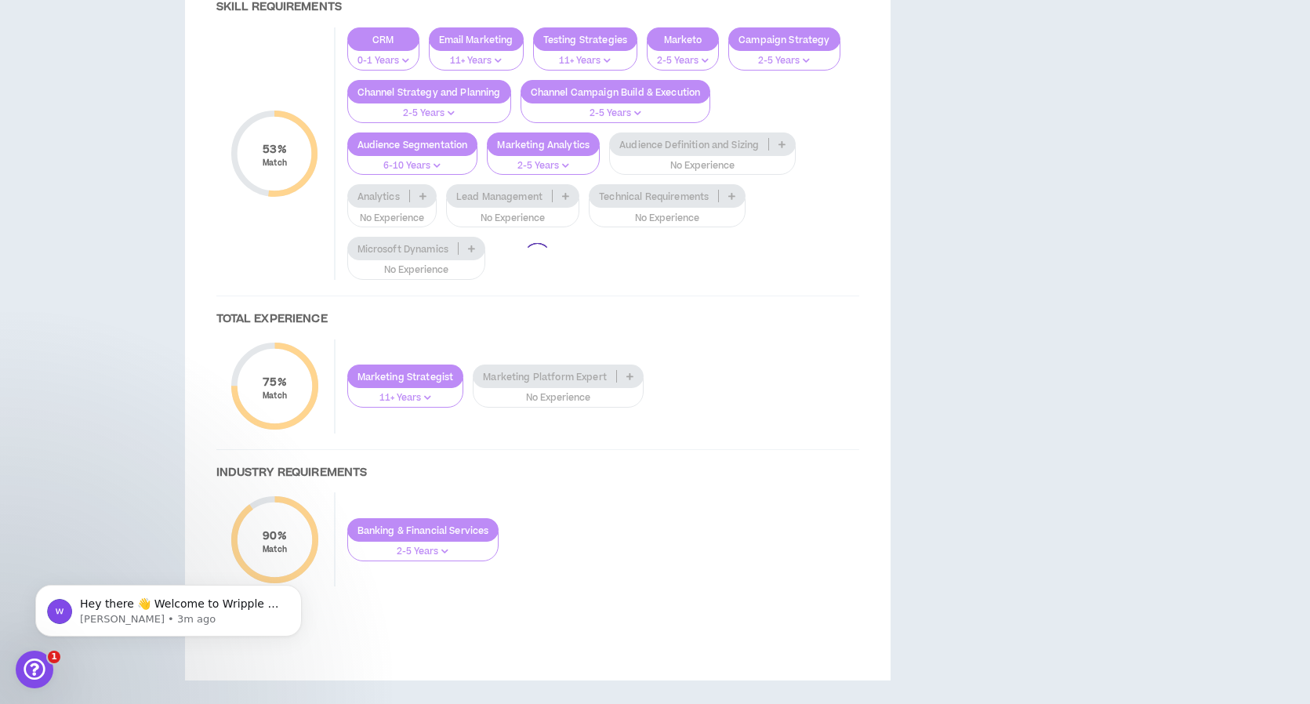
scroll to position [1785, 0]
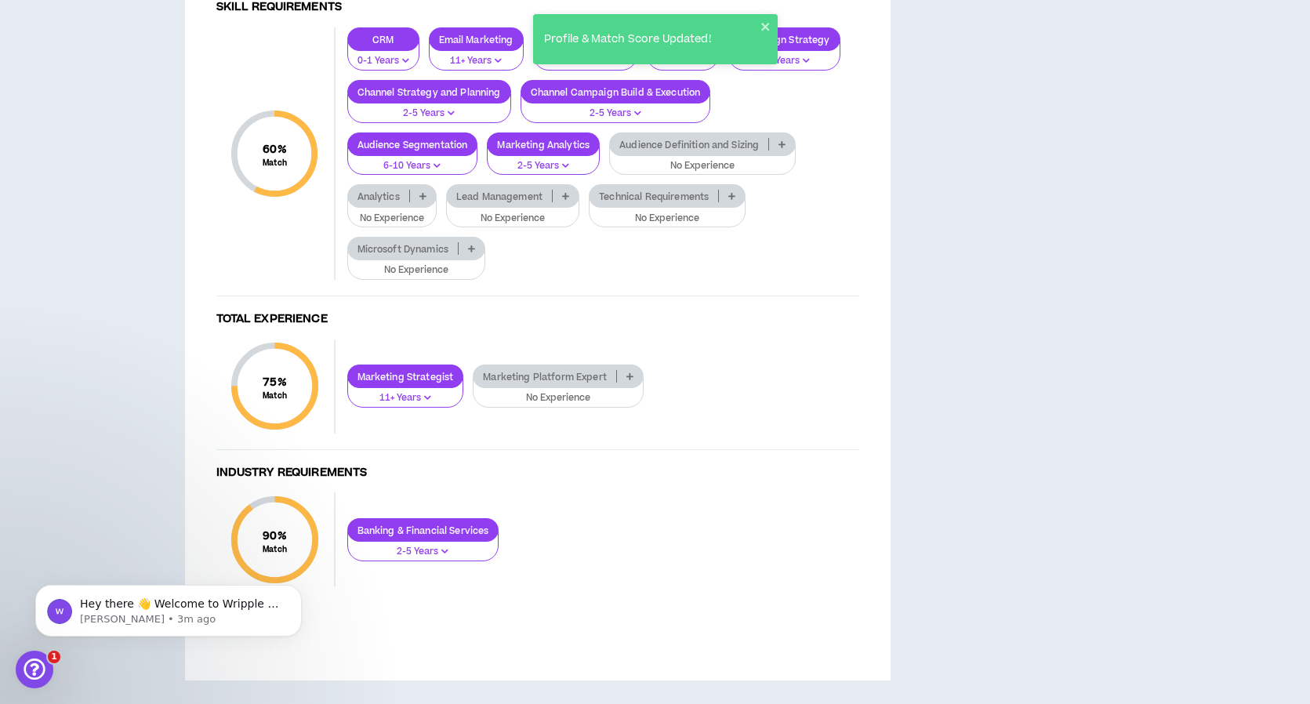
click at [422, 200] on icon at bounding box center [423, 196] width 7 height 8
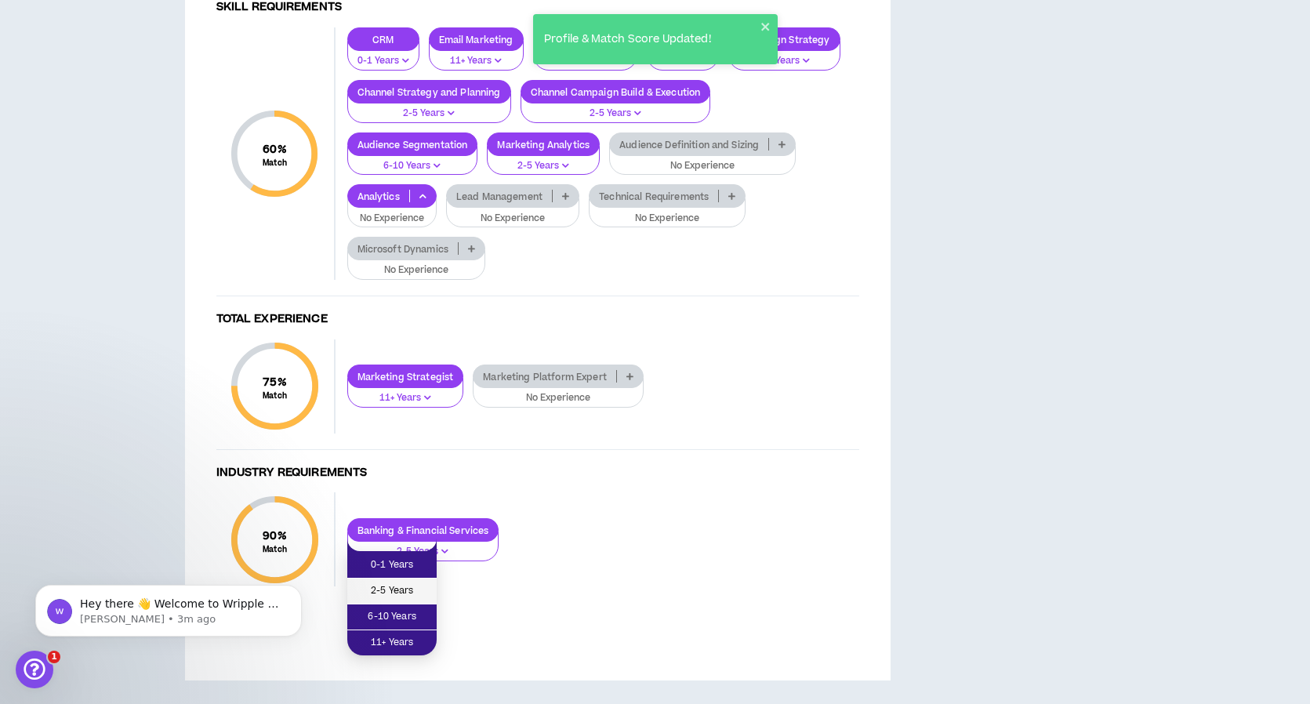
click at [390, 583] on span "2-5 Years" at bounding box center [392, 591] width 71 height 17
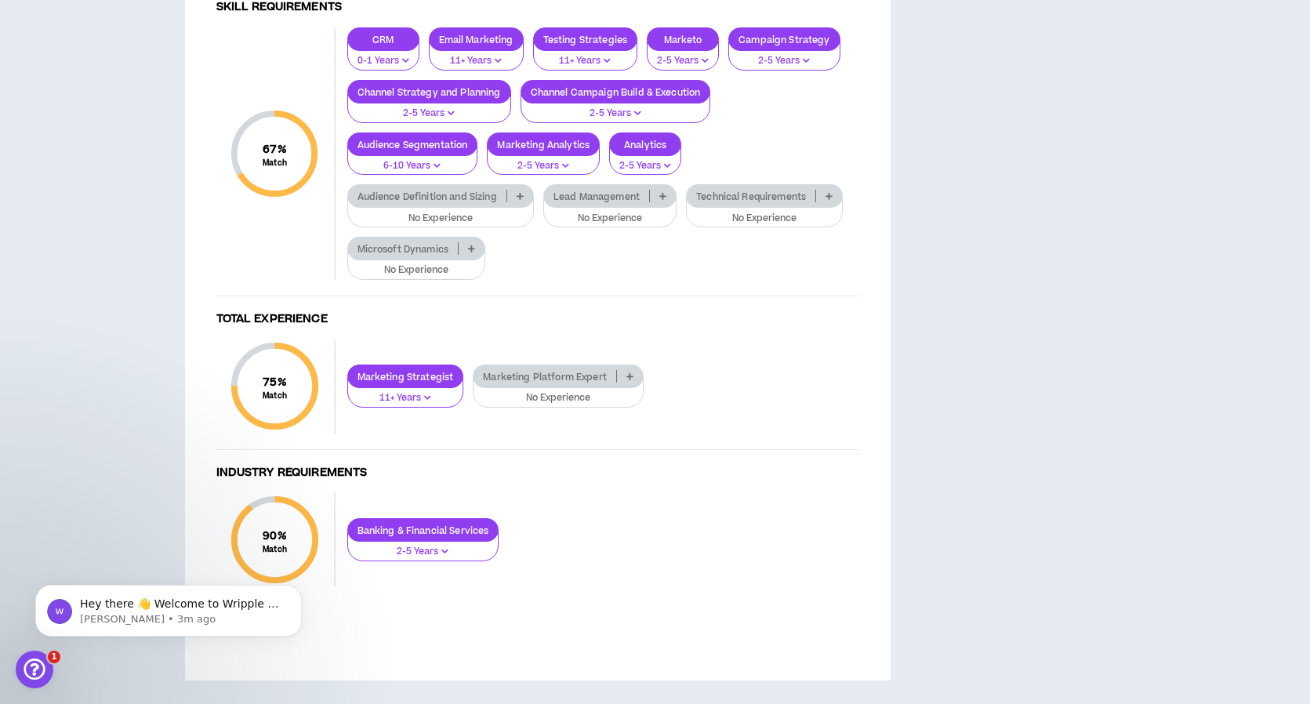
click at [831, 202] on p at bounding box center [829, 196] width 26 height 13
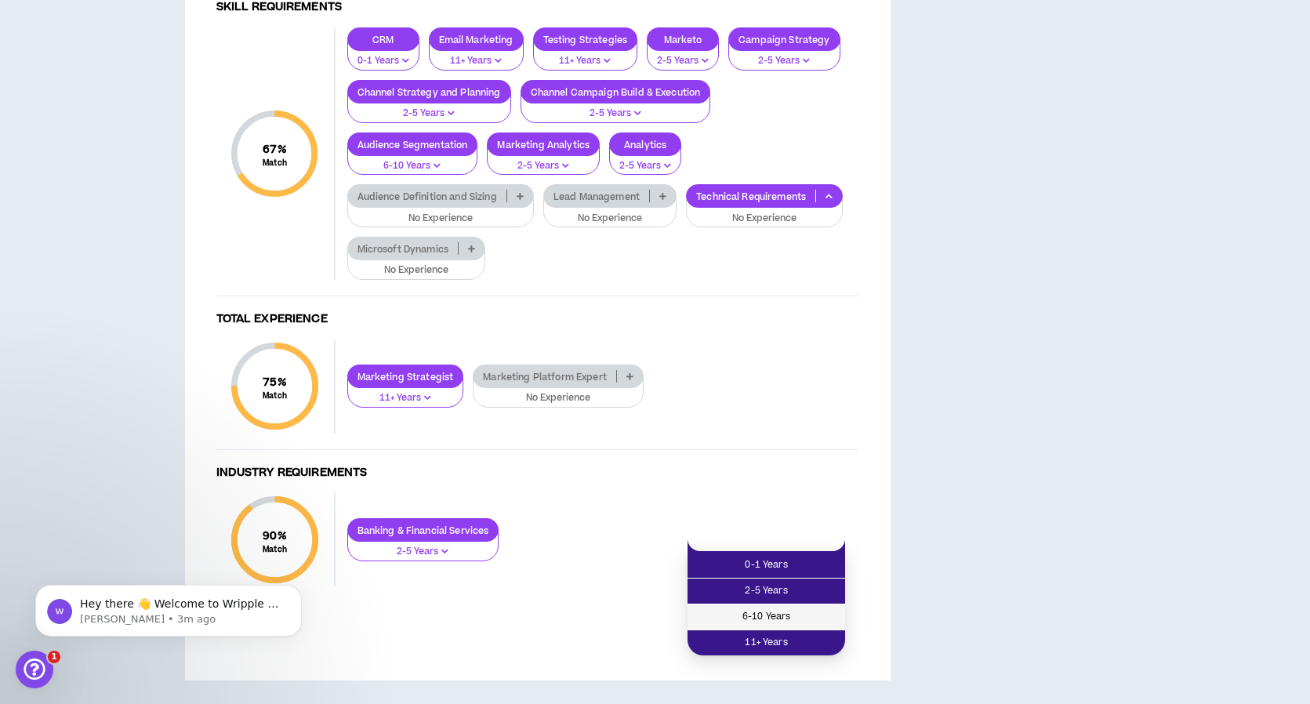
click at [761, 609] on span "6-10 Years" at bounding box center [766, 617] width 139 height 17
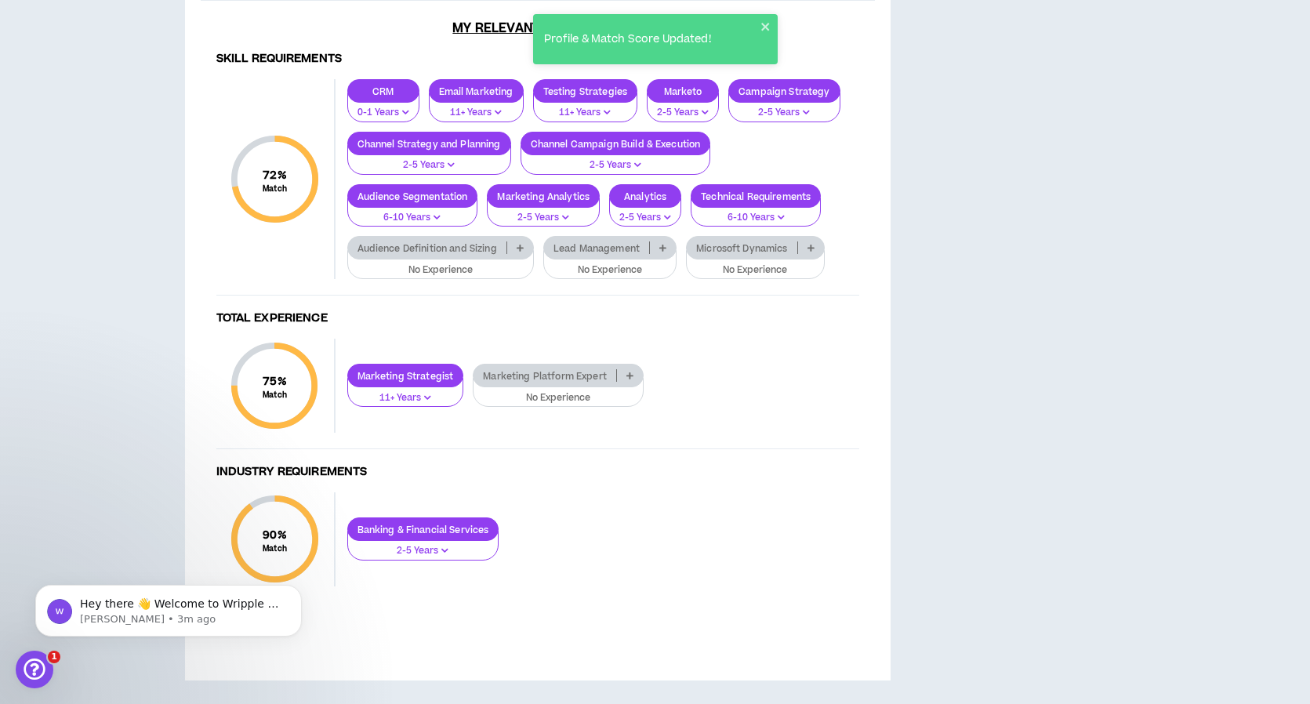
click at [617, 382] on p at bounding box center [630, 375] width 26 height 13
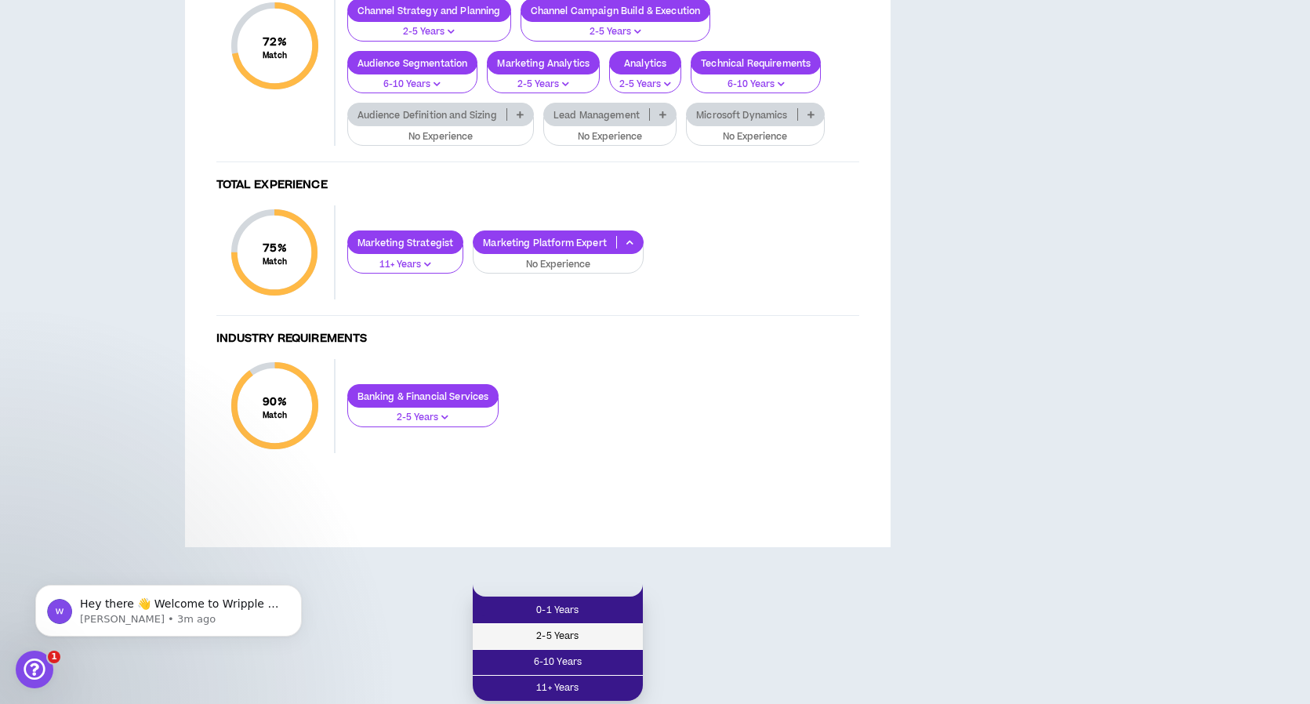
click at [570, 628] on span "2-5 Years" at bounding box center [557, 636] width 151 height 17
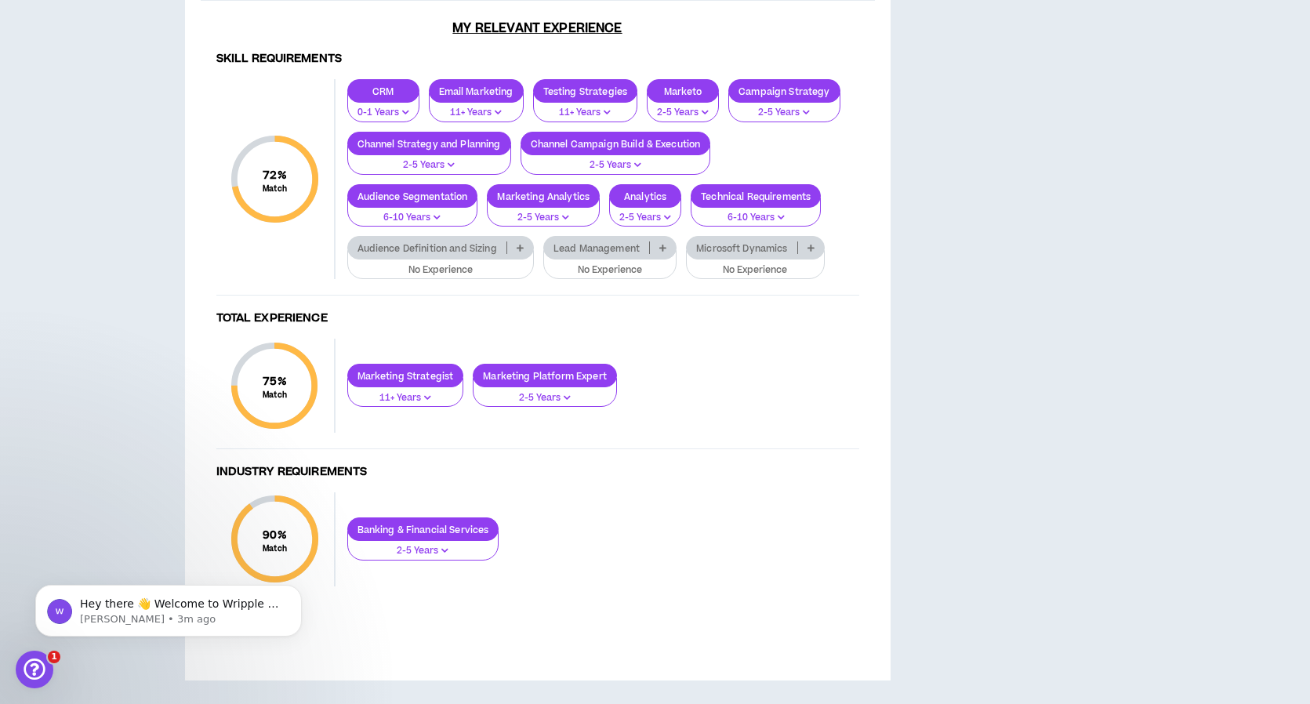
click at [596, 382] on p "Marketing Platform Expert" at bounding box center [545, 376] width 143 height 12
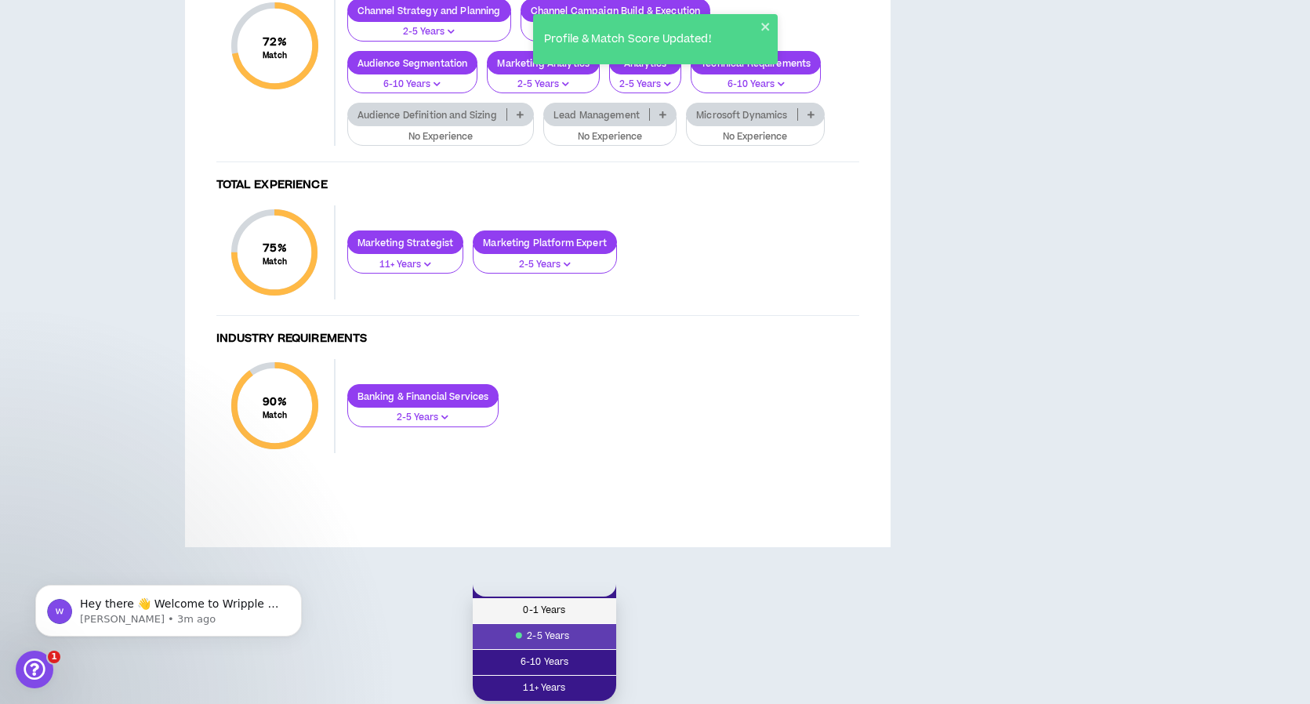
click at [563, 602] on span "0-1 Years" at bounding box center [544, 610] width 125 height 17
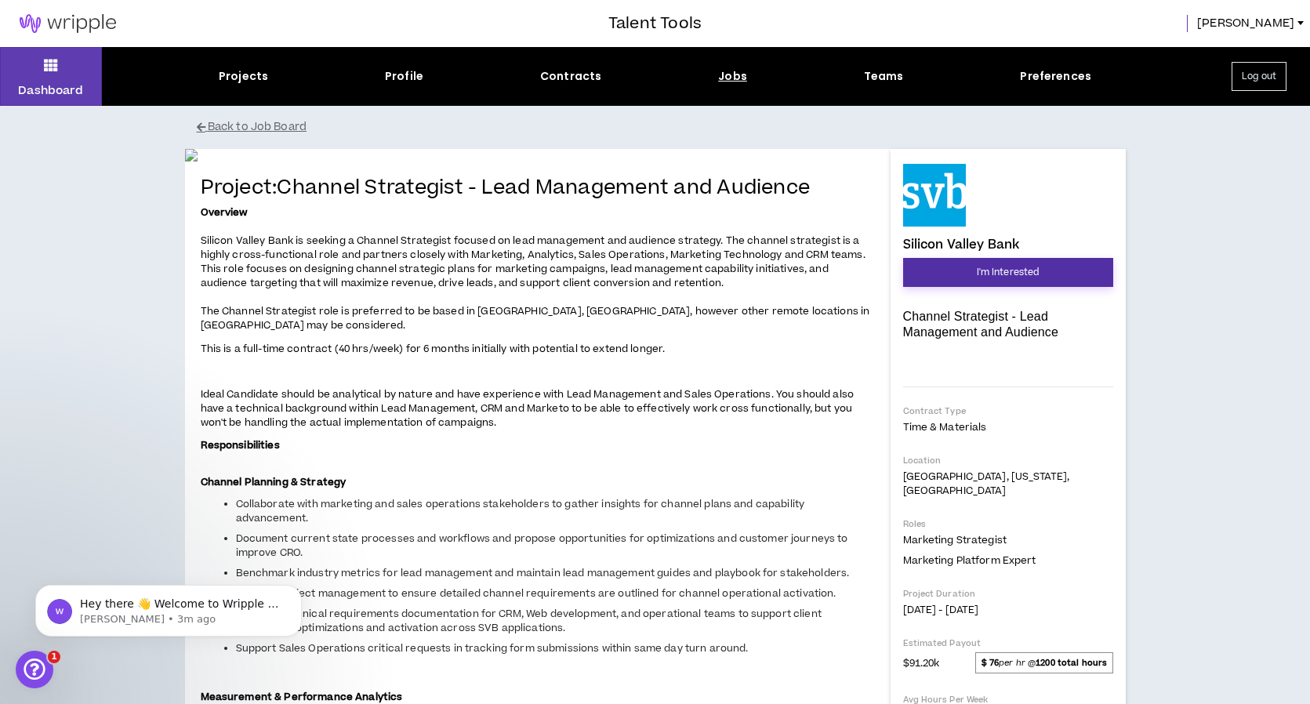
scroll to position [0, 0]
click at [988, 271] on span "I'm Interested" at bounding box center [1008, 272] width 63 height 15
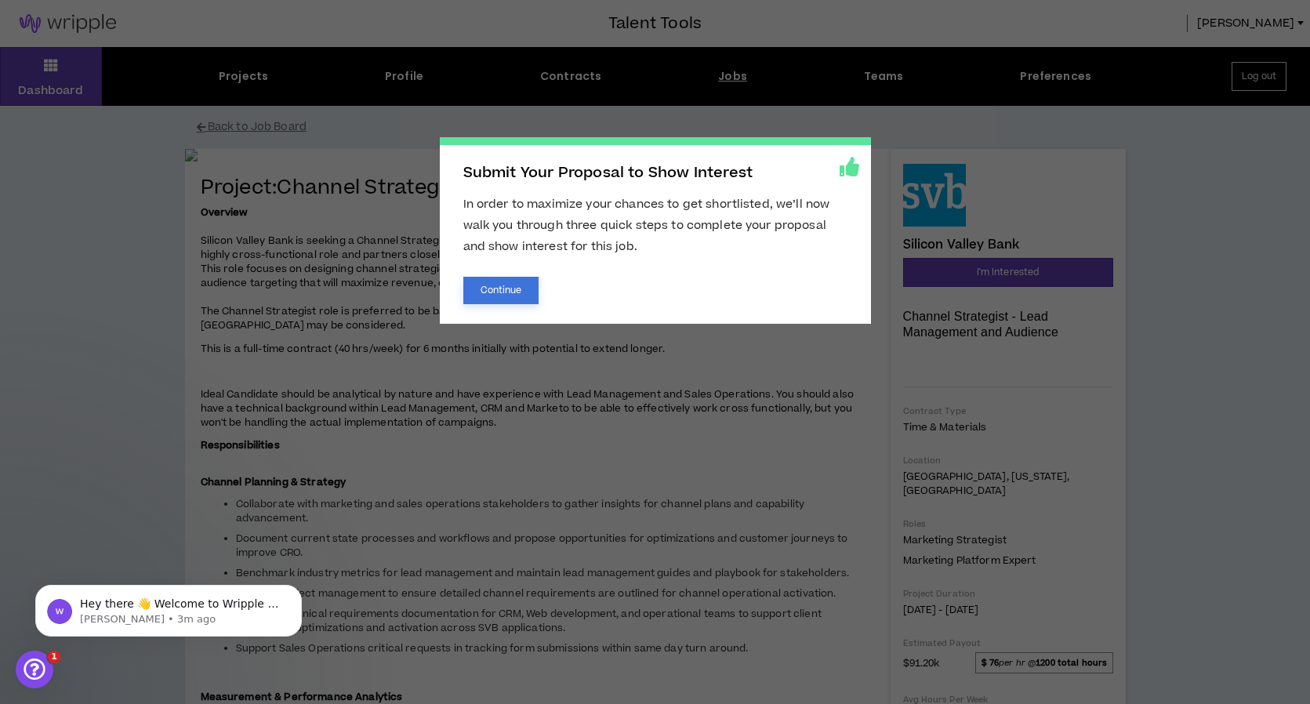
click at [518, 279] on button "Continue" at bounding box center [501, 290] width 76 height 27
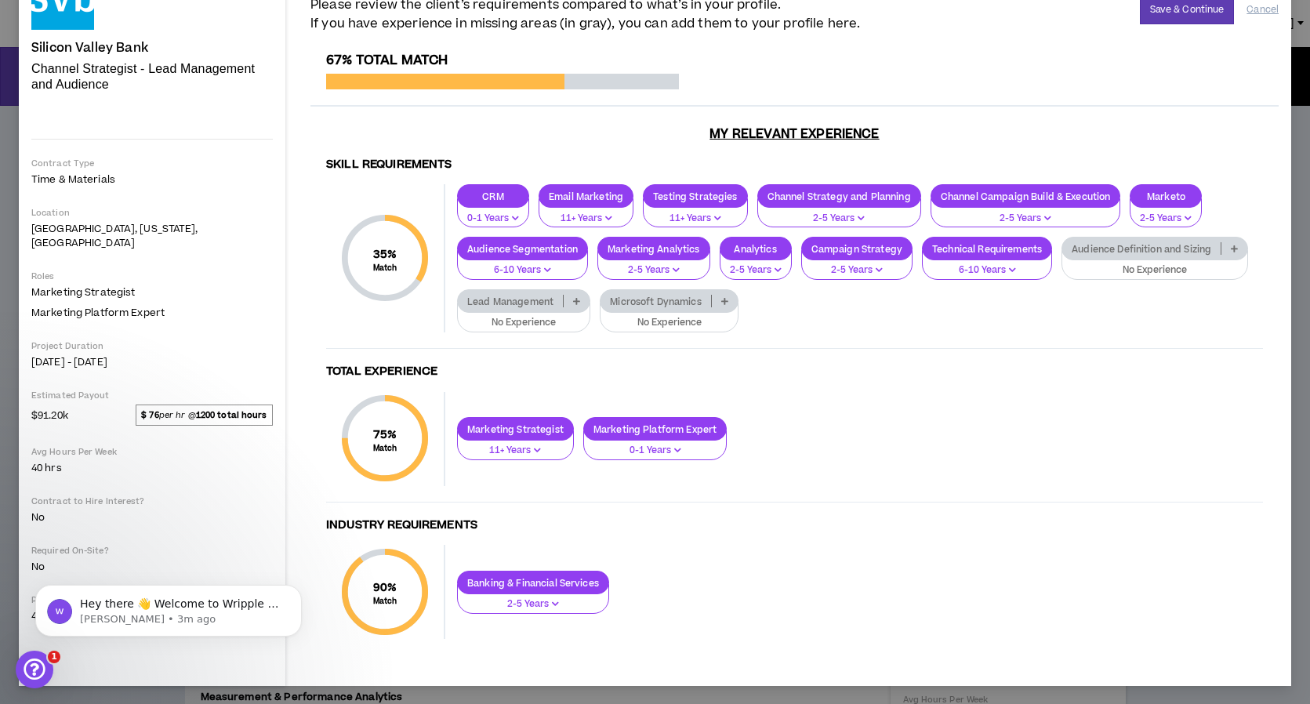
scroll to position [106, 0]
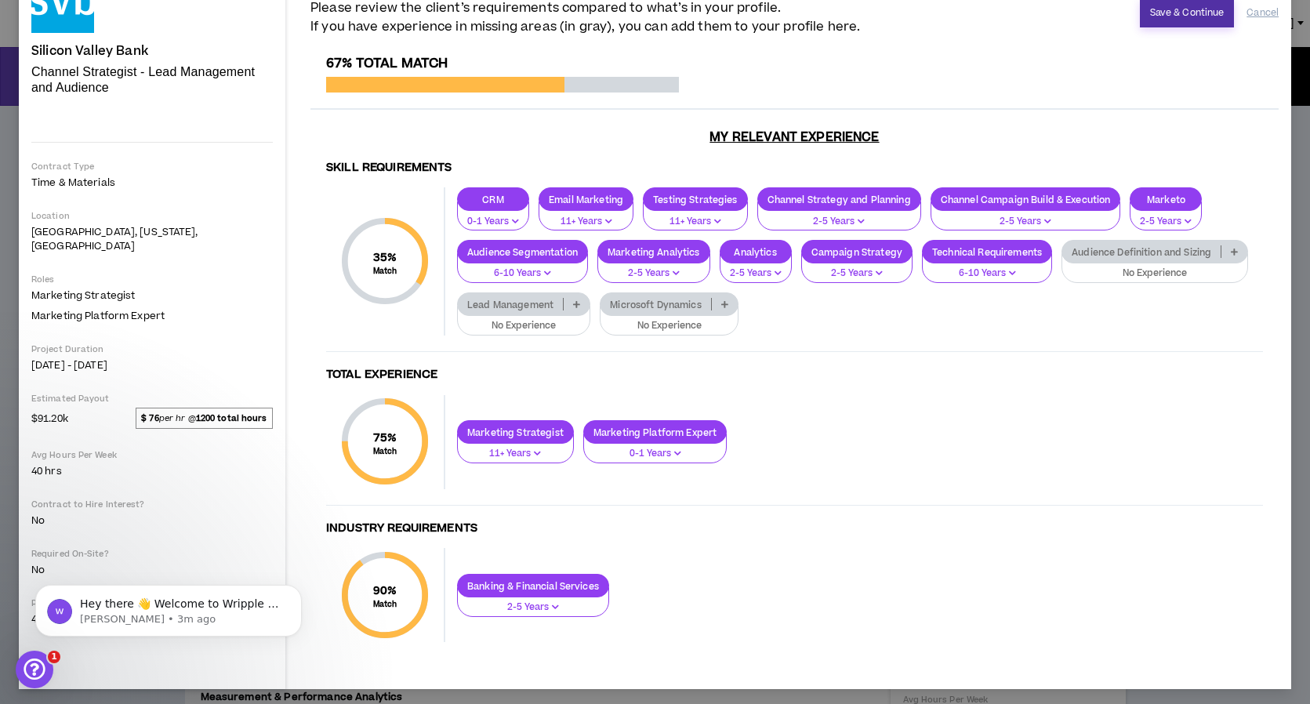
click at [1187, 11] on button "Save & Continue" at bounding box center [1187, 12] width 95 height 29
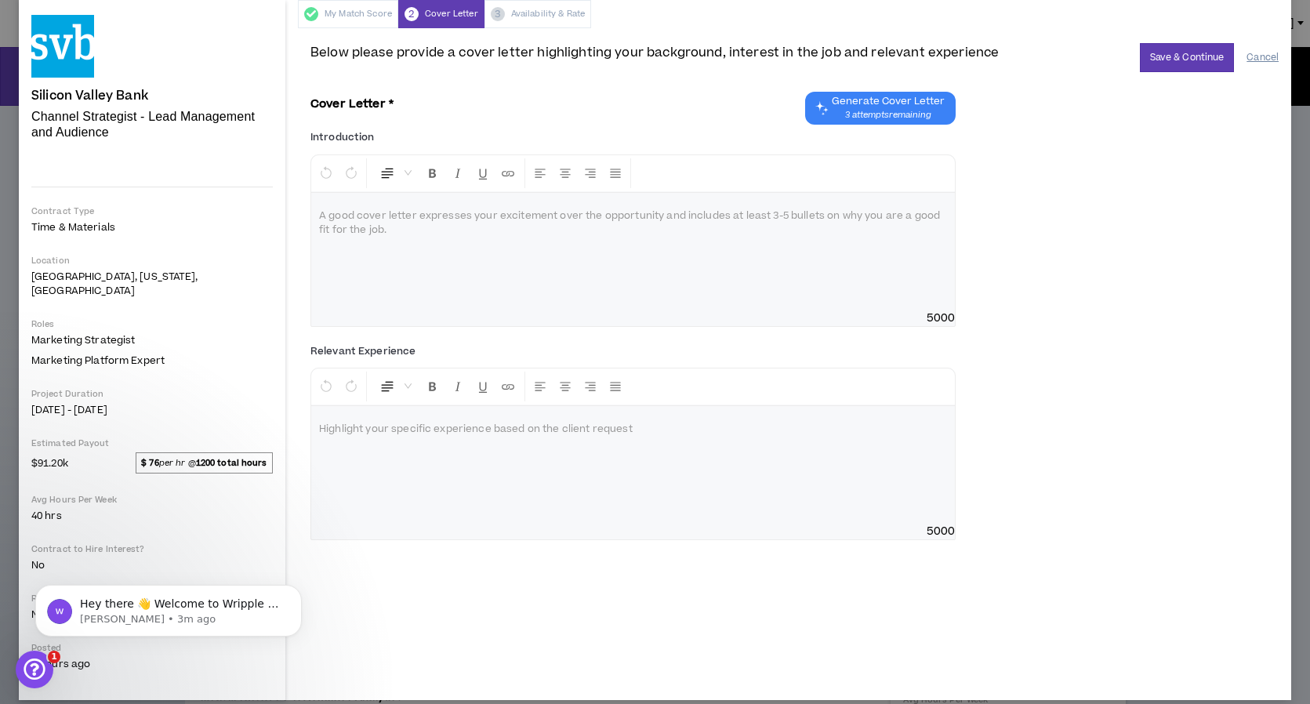
scroll to position [63, 0]
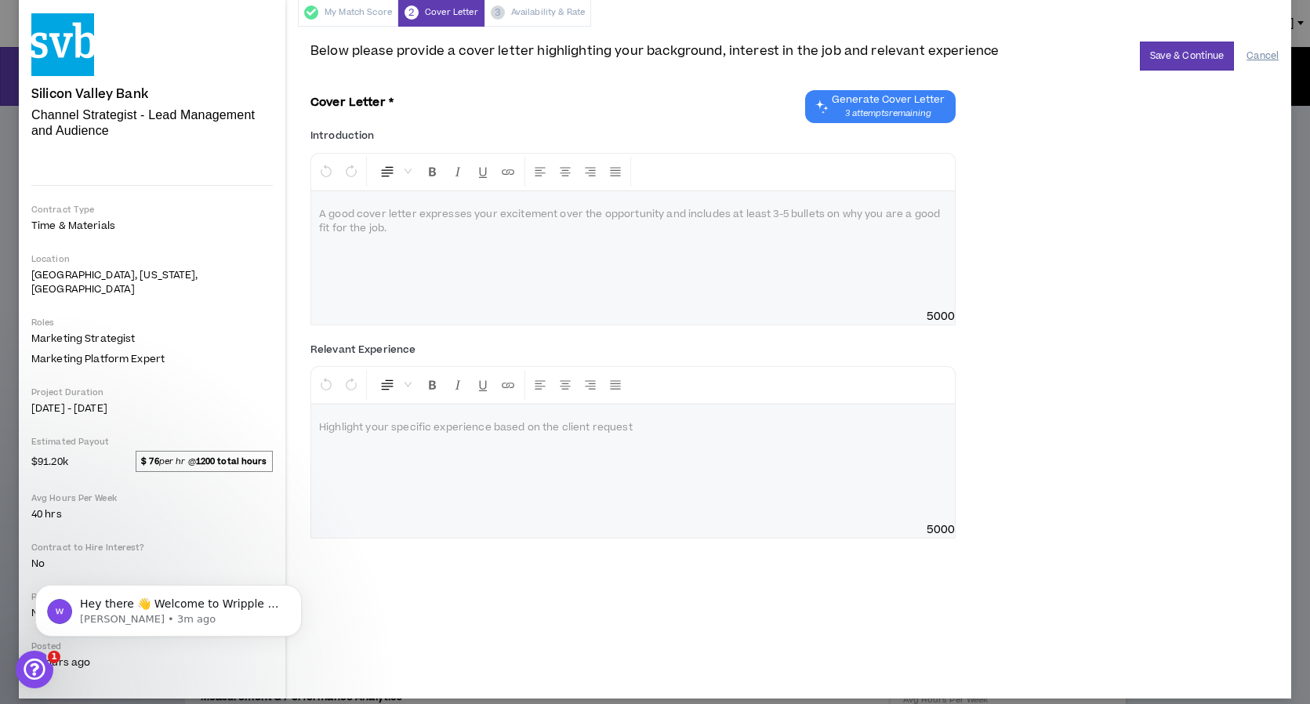
click at [1255, 64] on button "Cancel" at bounding box center [1263, 55] width 32 height 27
